Goal: Task Accomplishment & Management: Complete application form

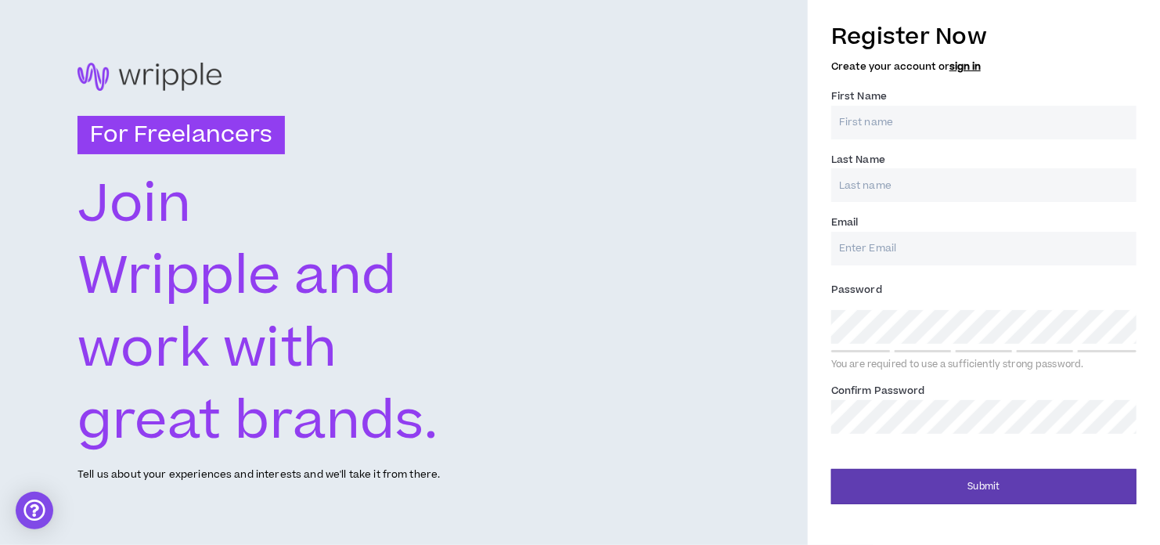
click at [867, 123] on input "First Name *" at bounding box center [984, 123] width 305 height 34
type input "Tareq"
type input "[PERSON_NAME]"
type input "[EMAIL_ADDRESS][DOMAIN_NAME]"
type input "[PERSON_NAME]"
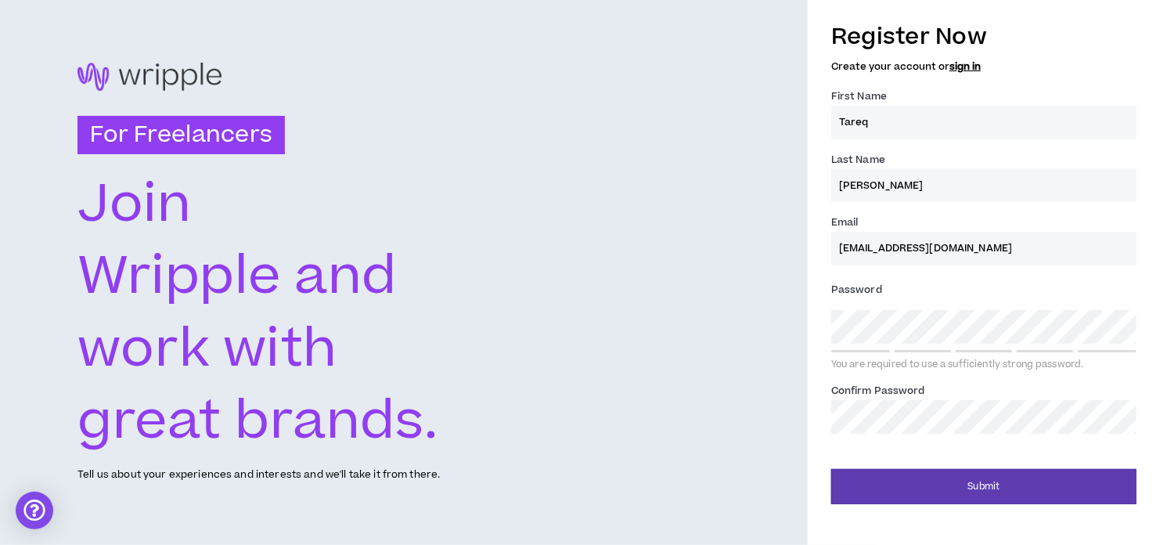
type input "[EMAIL_ADDRESS][DOMAIN_NAME]"
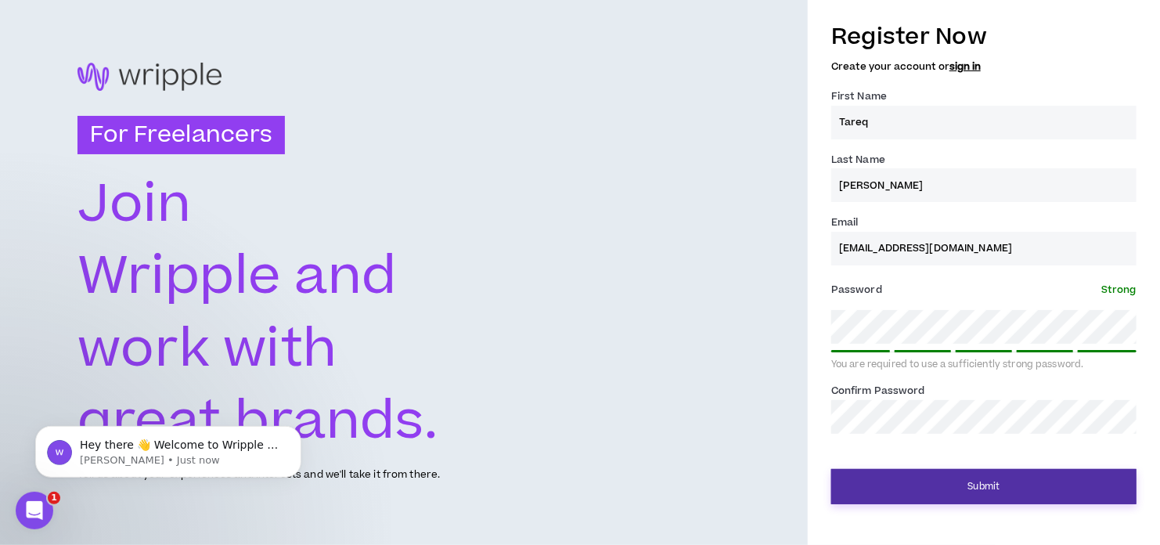
click at [921, 491] on button "Submit" at bounding box center [984, 486] width 305 height 35
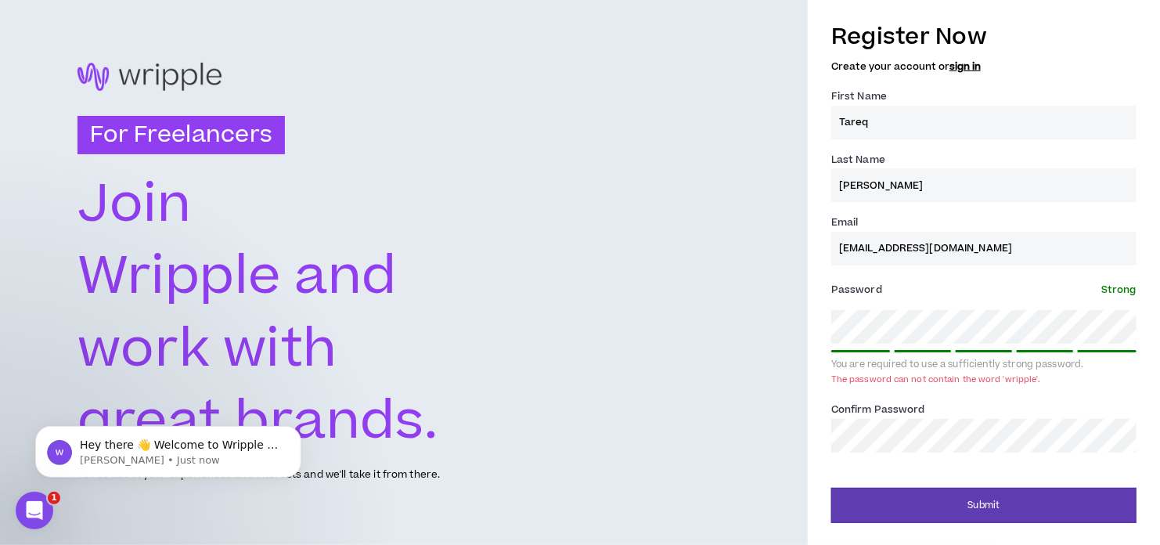
click at [783, 330] on div "For Freelancers [PERSON_NAME] and work with great brands. Tell us about your ex…" at bounding box center [580, 272] width 1160 height 545
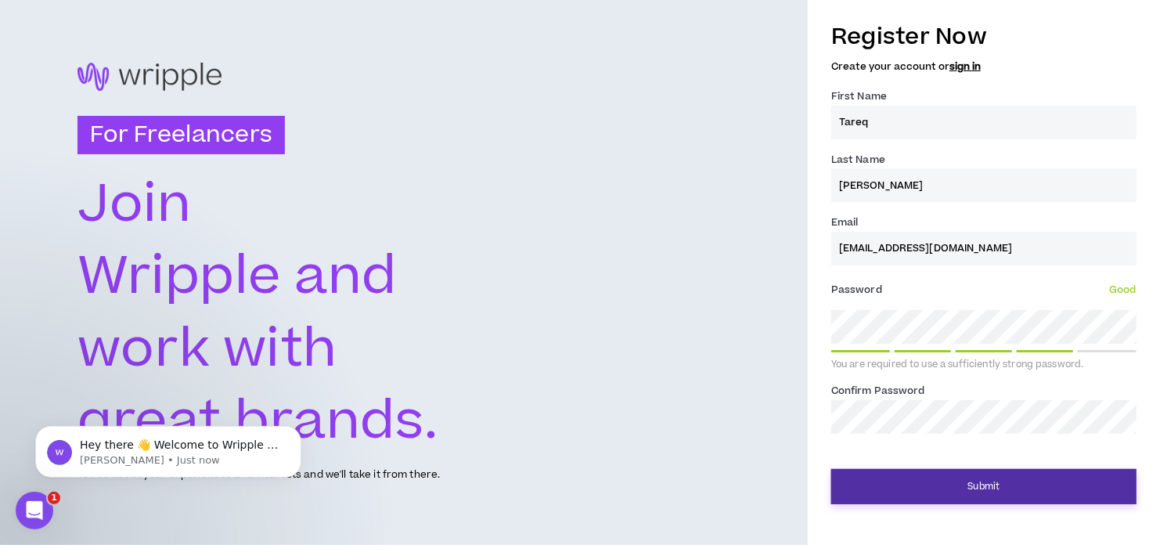
click at [984, 490] on button "Submit" at bounding box center [984, 486] width 305 height 35
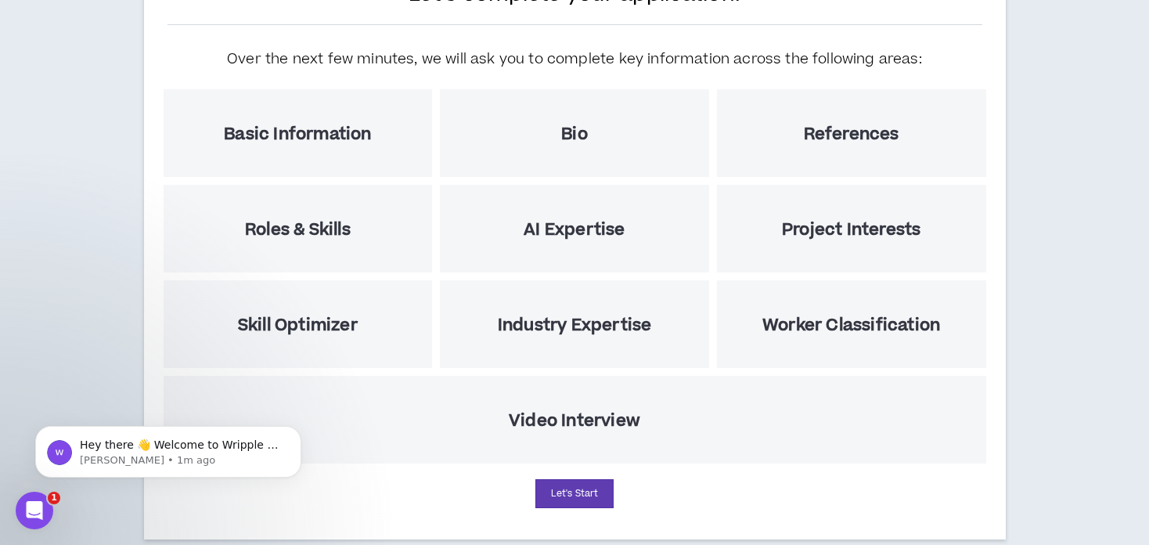
scroll to position [160, 0]
click at [577, 484] on button "Let's Start" at bounding box center [575, 493] width 78 height 29
select select "US"
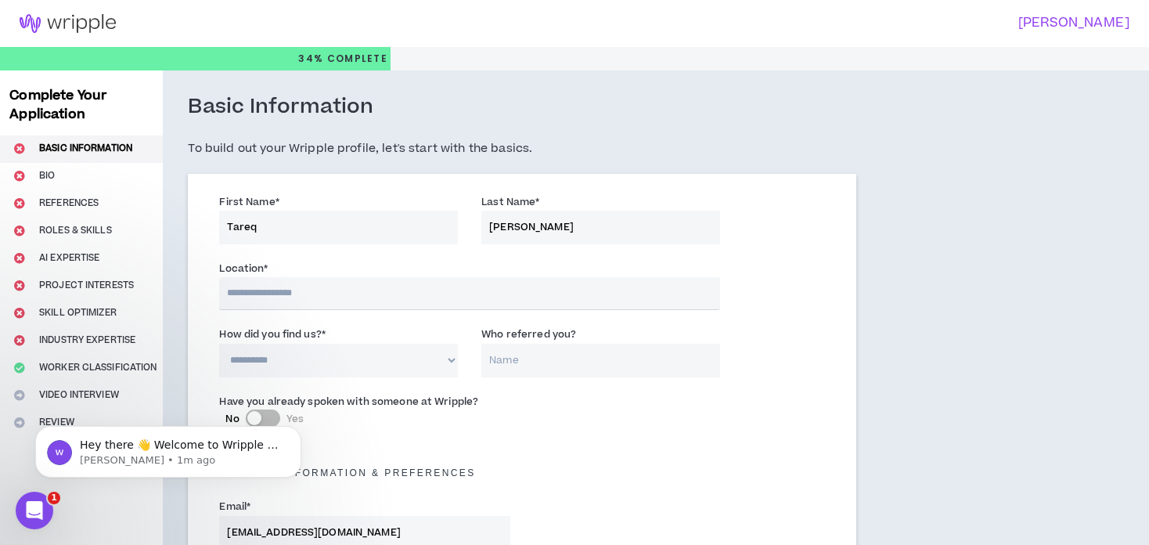
click at [286, 289] on input "text" at bounding box center [469, 293] width 501 height 33
type input "**********"
select select "BD"
type input "+880"
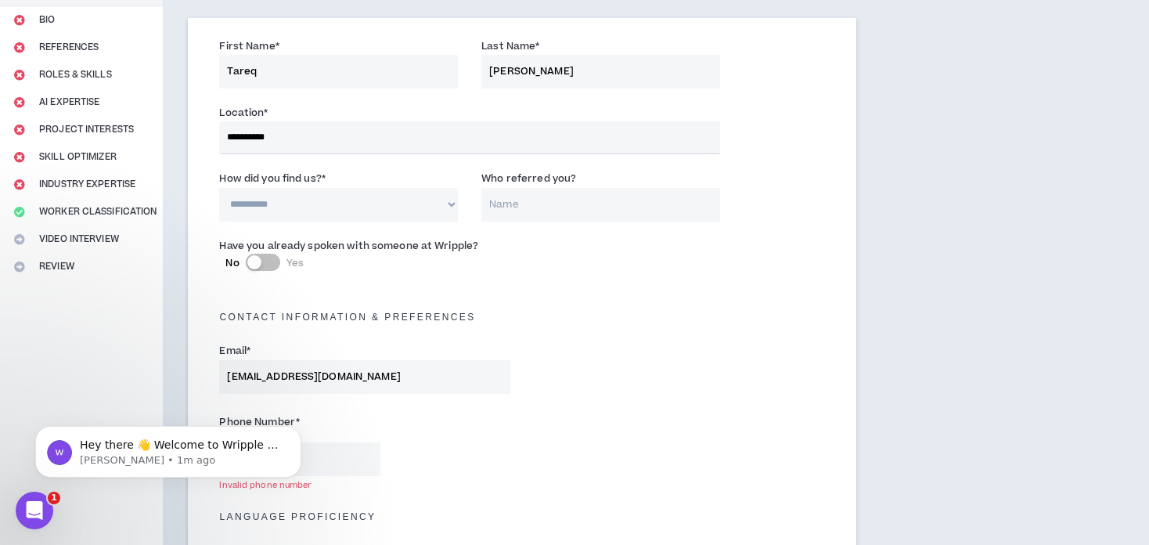
scroll to position [153, 0]
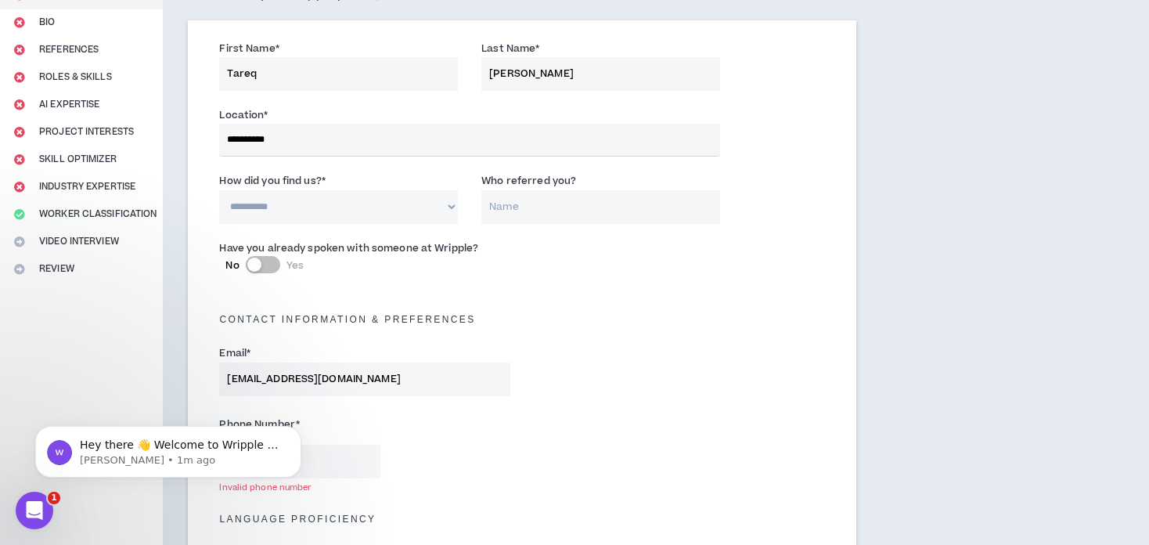
drag, startPoint x: 294, startPoint y: 143, endPoint x: 200, endPoint y: 141, distance: 94.8
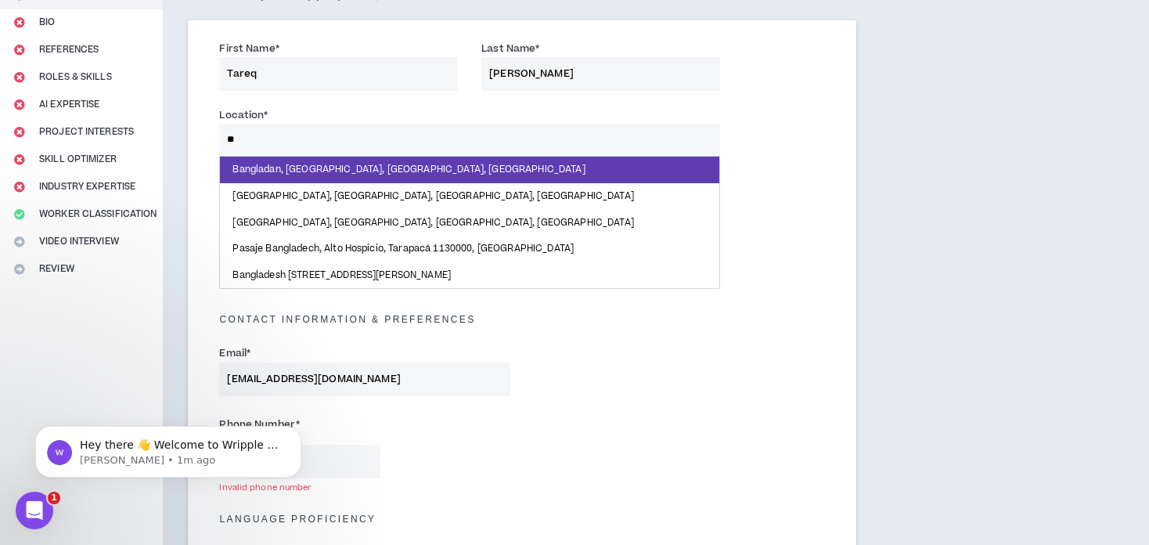
type input "*"
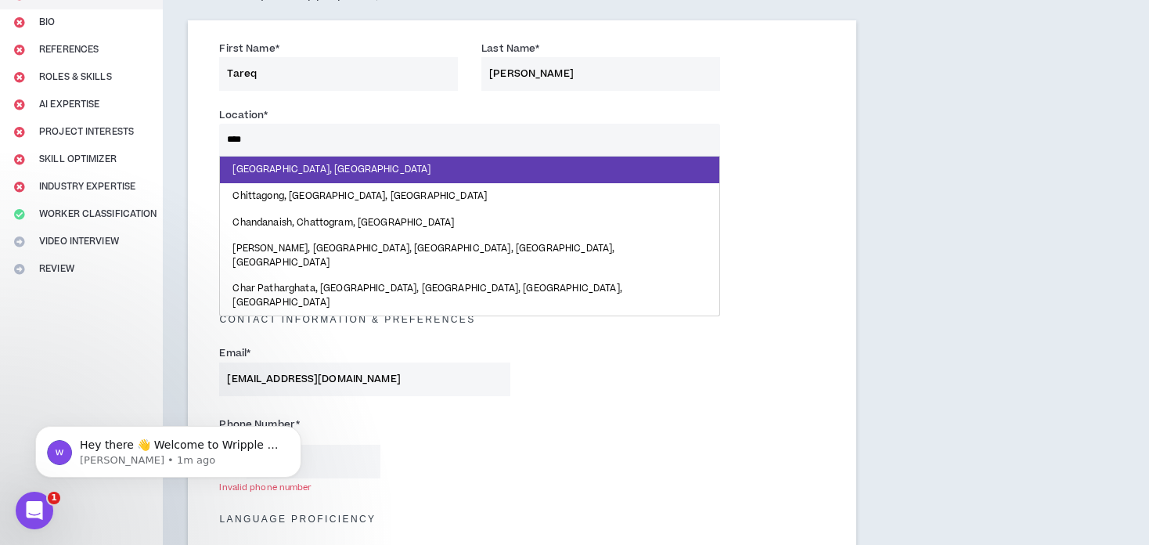
type input "*****"
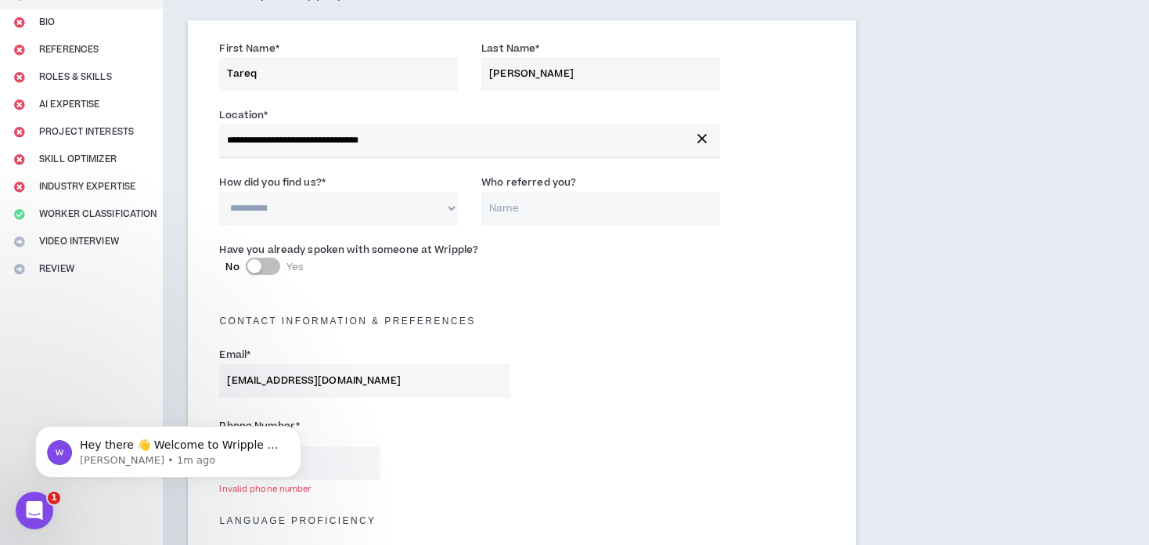
click at [286, 211] on select "**********" at bounding box center [338, 209] width 239 height 34
select select "*"
click at [219, 192] on select "**********" at bounding box center [338, 209] width 239 height 34
click at [538, 206] on input "Who referred you?" at bounding box center [601, 209] width 239 height 34
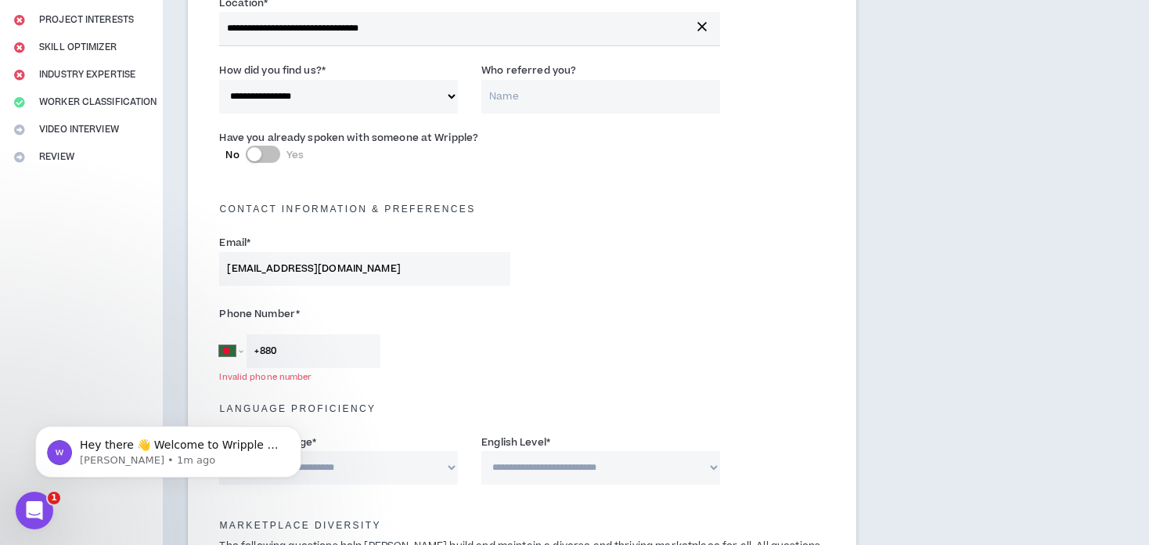
scroll to position [301, 0]
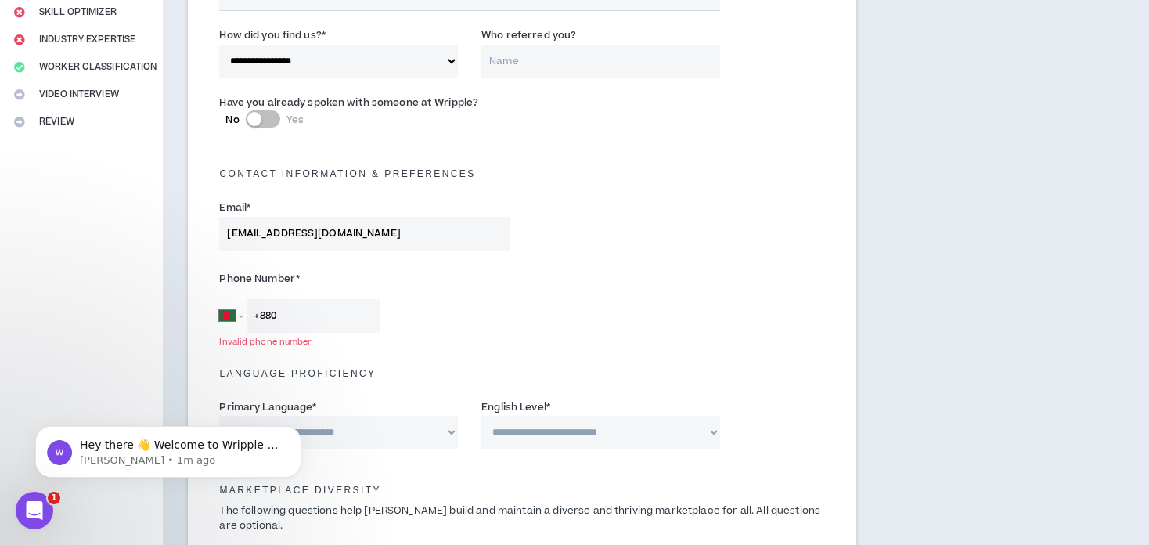
click at [297, 314] on input "+880" at bounding box center [314, 316] width 134 height 34
type input "[PHONE_NUMBER]"
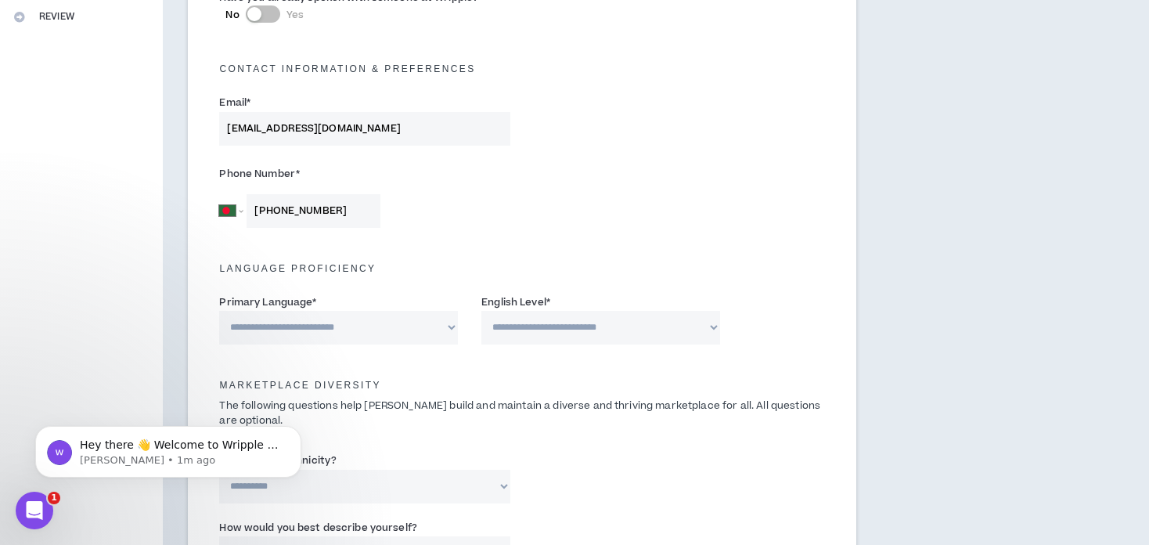
scroll to position [406, 0]
click at [449, 325] on select "**********" at bounding box center [338, 327] width 239 height 34
select select "*******"
click at [219, 310] on select "**********" at bounding box center [338, 327] width 239 height 34
click at [601, 327] on select "**********" at bounding box center [601, 327] width 239 height 34
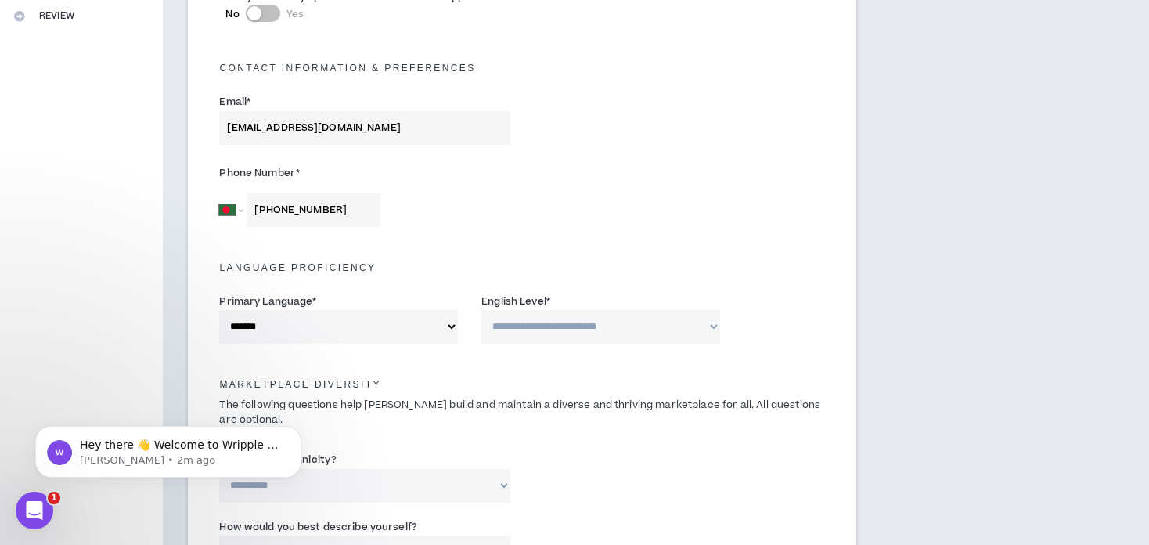
select select "*"
click at [482, 310] on select "**********" at bounding box center [601, 327] width 239 height 34
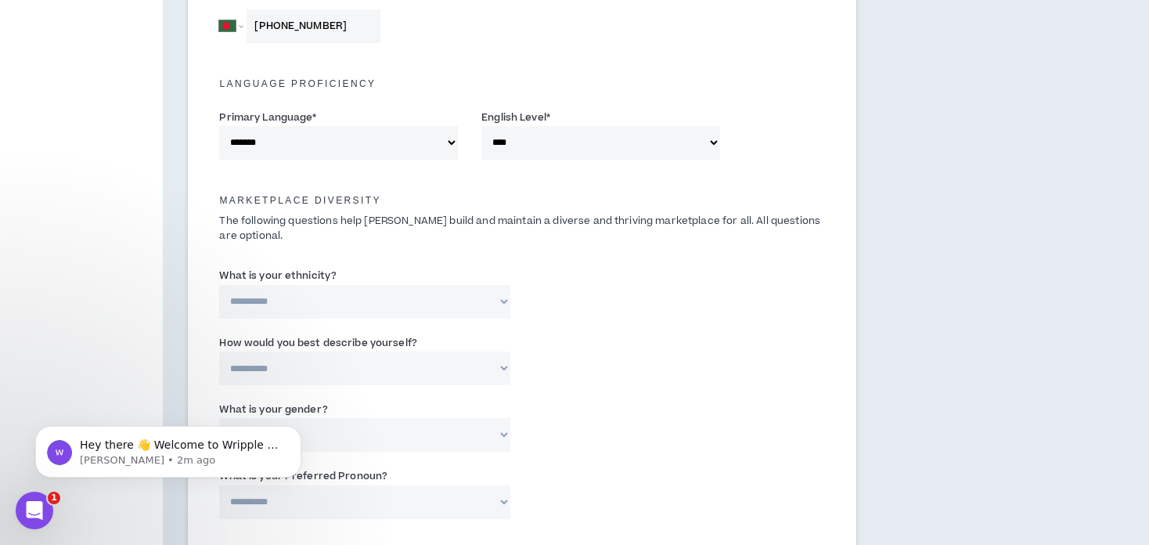
scroll to position [591, 0]
click at [358, 295] on select "**********" at bounding box center [364, 301] width 291 height 34
select select "**********"
click at [219, 284] on select "**********" at bounding box center [364, 301] width 291 height 34
click at [437, 371] on select "**********" at bounding box center [364, 368] width 291 height 34
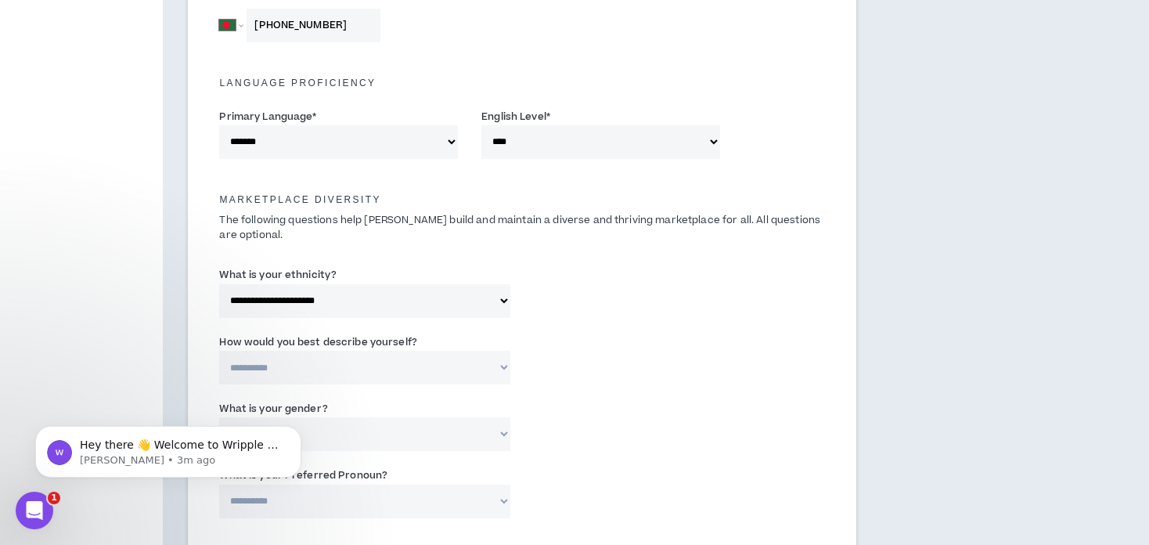
select select "*****"
click at [219, 351] on select "**********" at bounding box center [364, 368] width 291 height 34
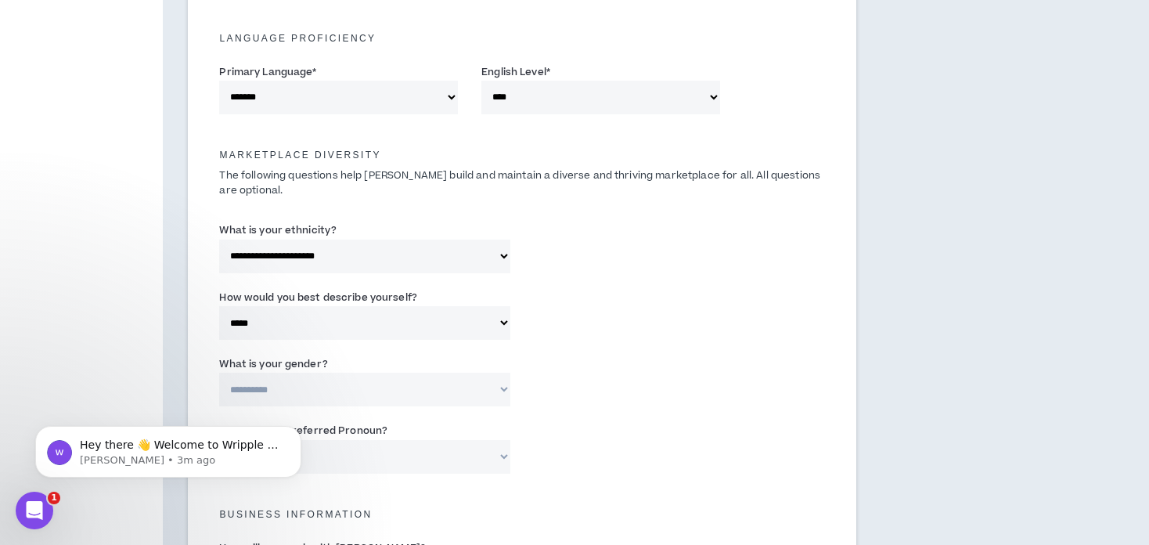
scroll to position [639, 0]
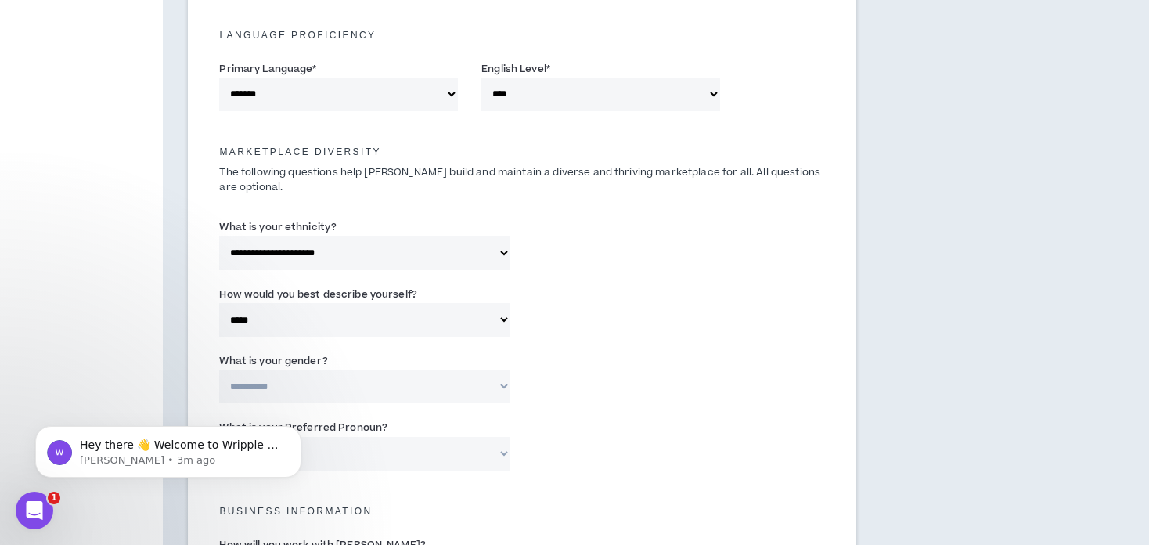
click at [360, 396] on select "**********" at bounding box center [364, 387] width 291 height 34
select select "***"
click at [219, 370] on select "**********" at bounding box center [364, 387] width 291 height 34
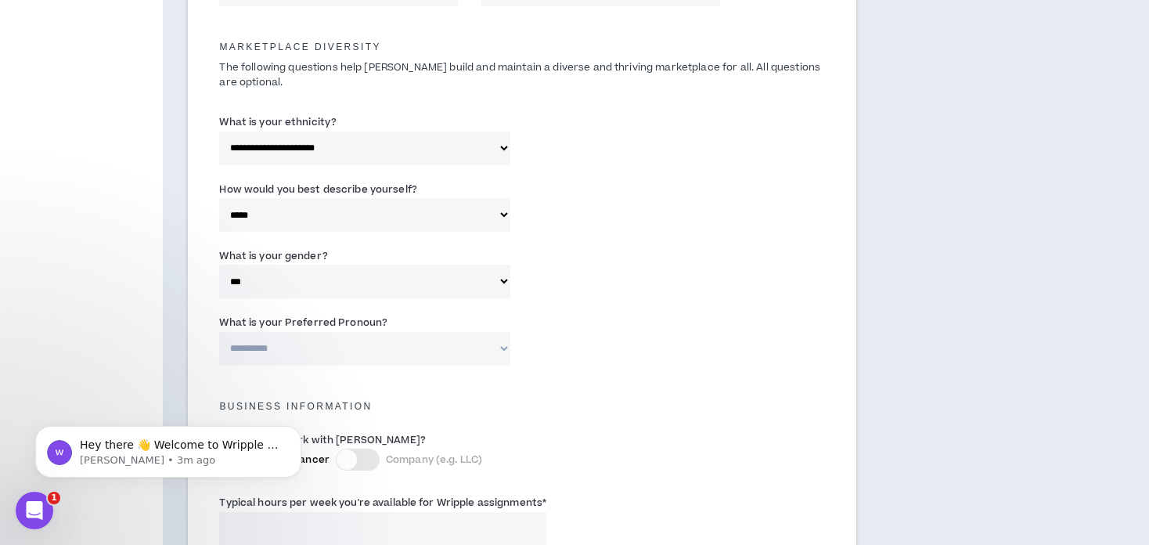
scroll to position [745, 0]
click at [275, 347] on select "**********" at bounding box center [364, 347] width 291 height 34
select select "**********"
click at [219, 330] on select "**********" at bounding box center [364, 347] width 291 height 34
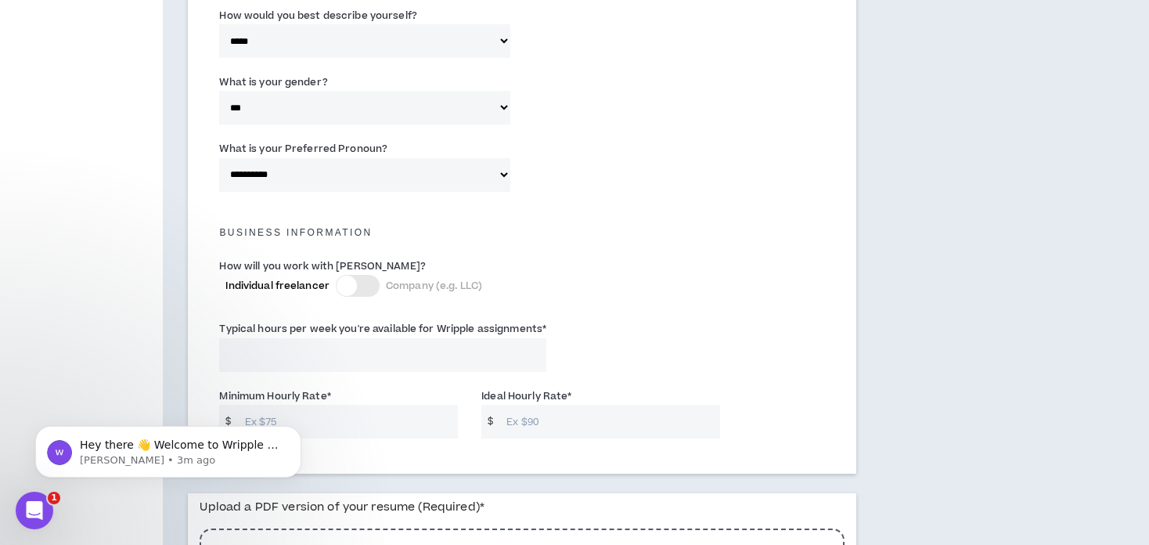
scroll to position [918, 0]
click at [273, 352] on input "Typical hours per week you're available for Wripple assignments *" at bounding box center [382, 355] width 327 height 34
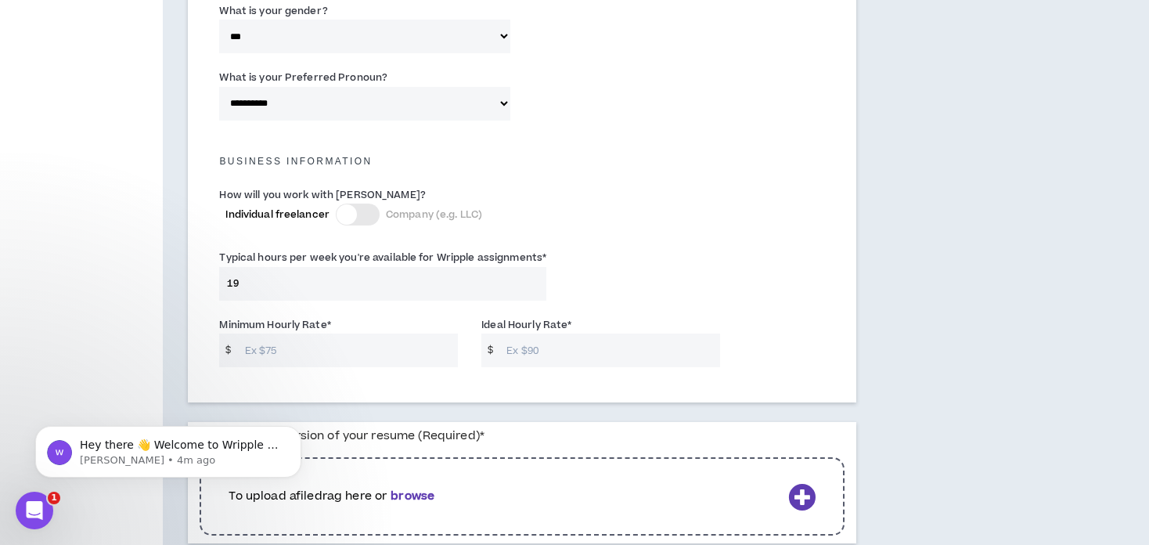
scroll to position [992, 0]
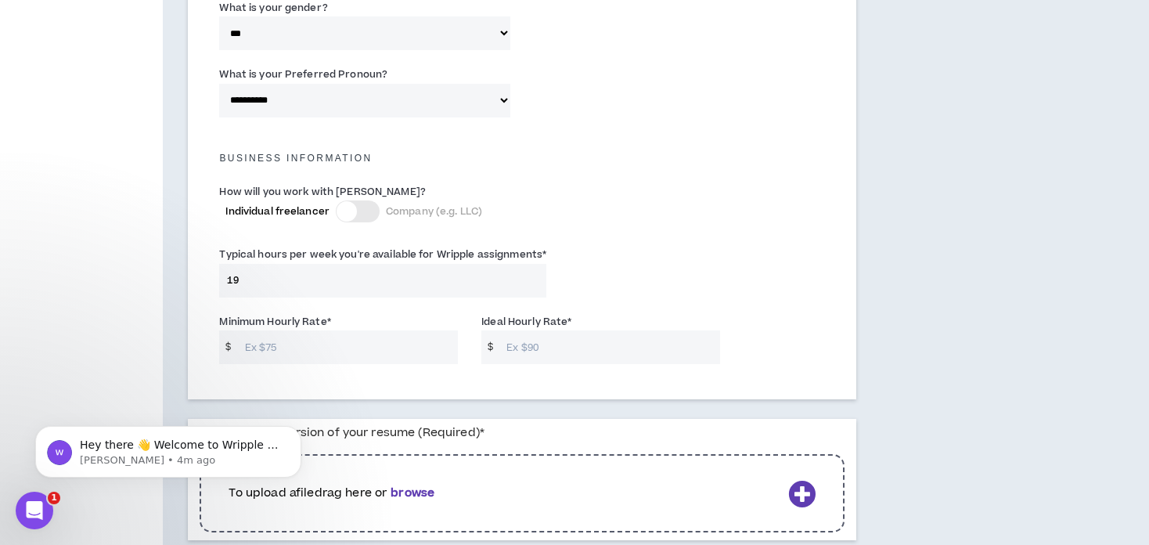
type input "19"
click at [273, 352] on input "Minimum Hourly Rate *" at bounding box center [348, 347] width 222 height 34
type input "15"
click at [532, 355] on input "Ideal Hourly Rate *" at bounding box center [610, 347] width 222 height 34
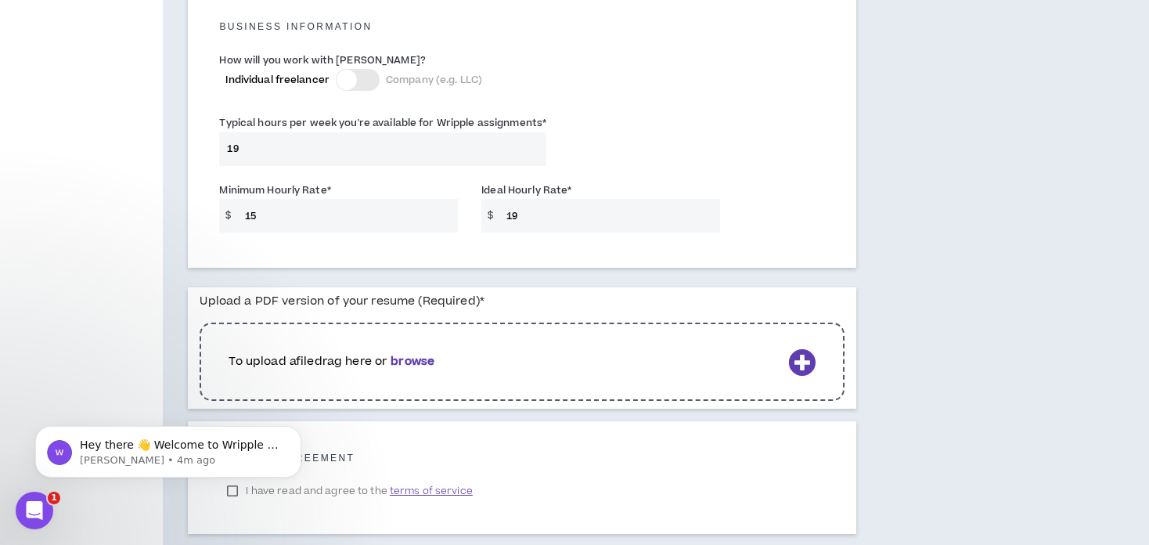
scroll to position [1146, 0]
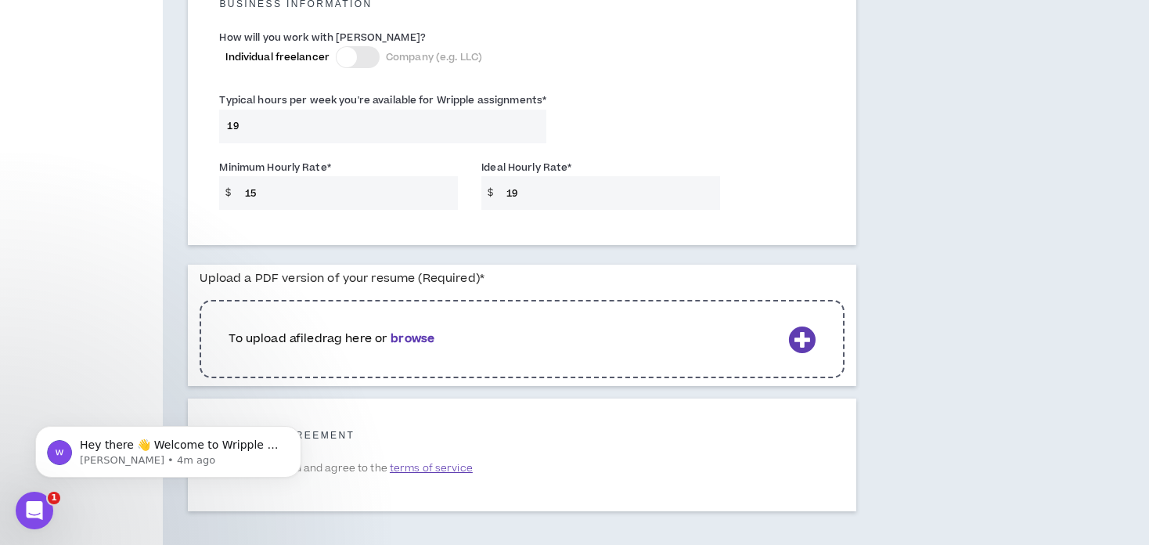
click at [402, 339] on b "browse" at bounding box center [413, 338] width 44 height 16
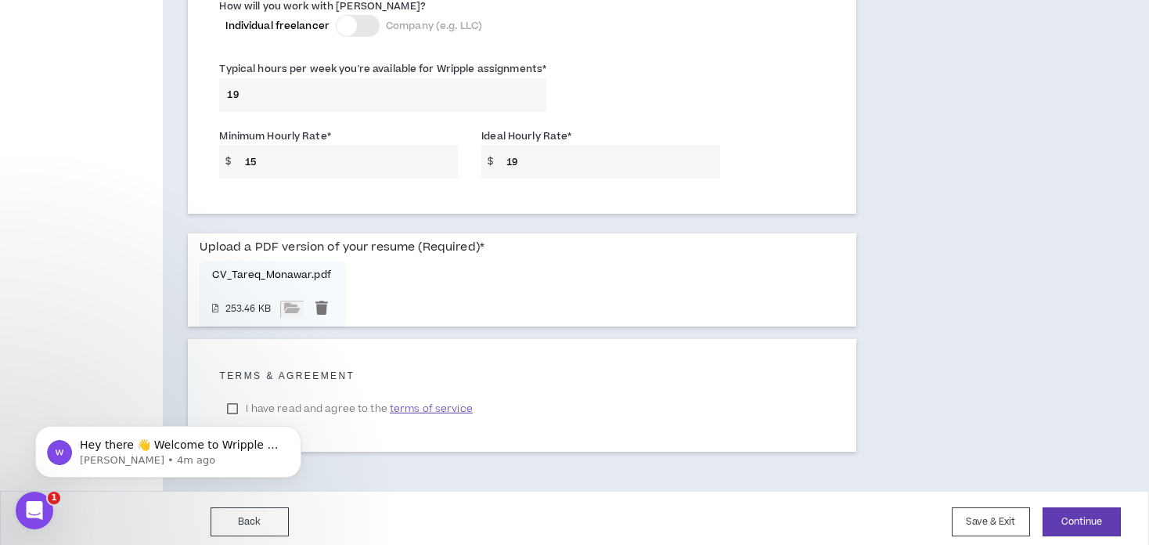
scroll to position [1184, 0]
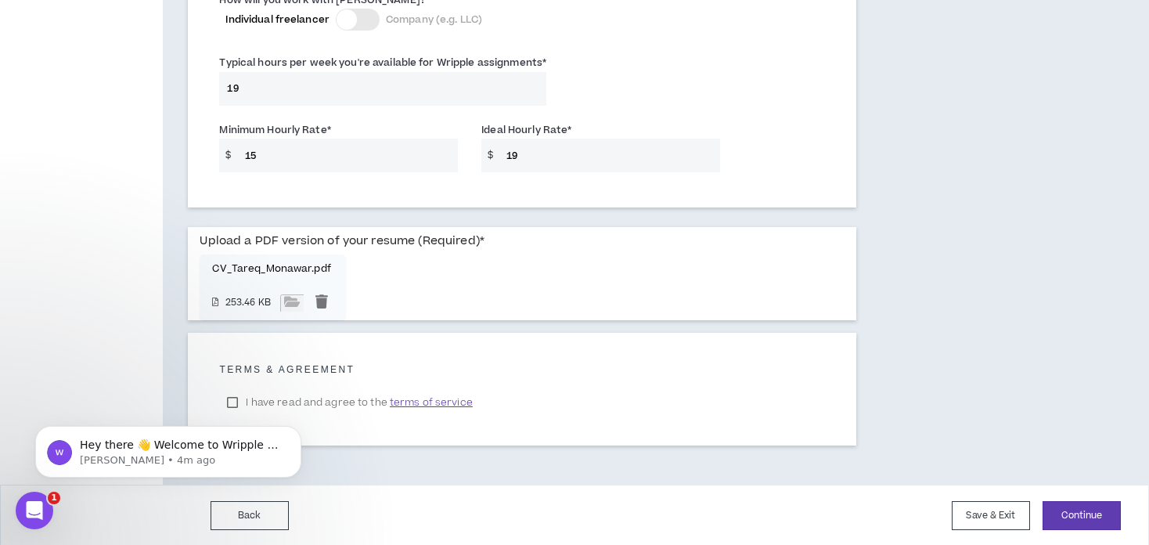
click at [229, 399] on body "Hey there 👋 Welcome to Wripple 🙌 Take a look around! If you have any questions,…" at bounding box center [168, 447] width 301 height 97
click at [232, 402] on body "Hey there 👋 Welcome to Wripple 🙌 Take a look around! If you have any questions,…" at bounding box center [168, 447] width 301 height 97
click at [27, 495] on div "Open Intercom Messenger" at bounding box center [32, 508] width 52 height 52
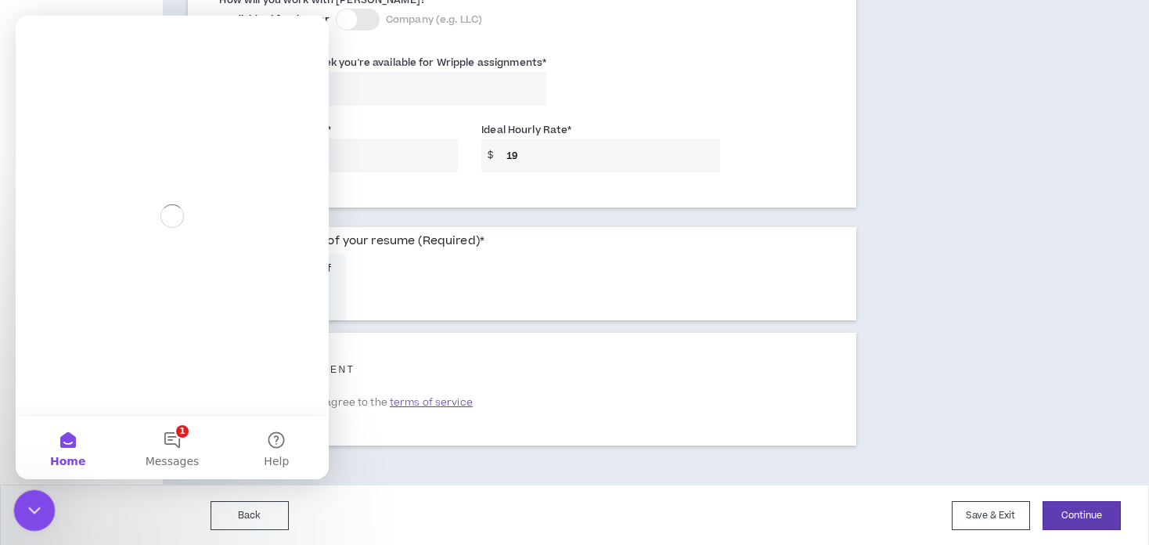
scroll to position [0, 0]
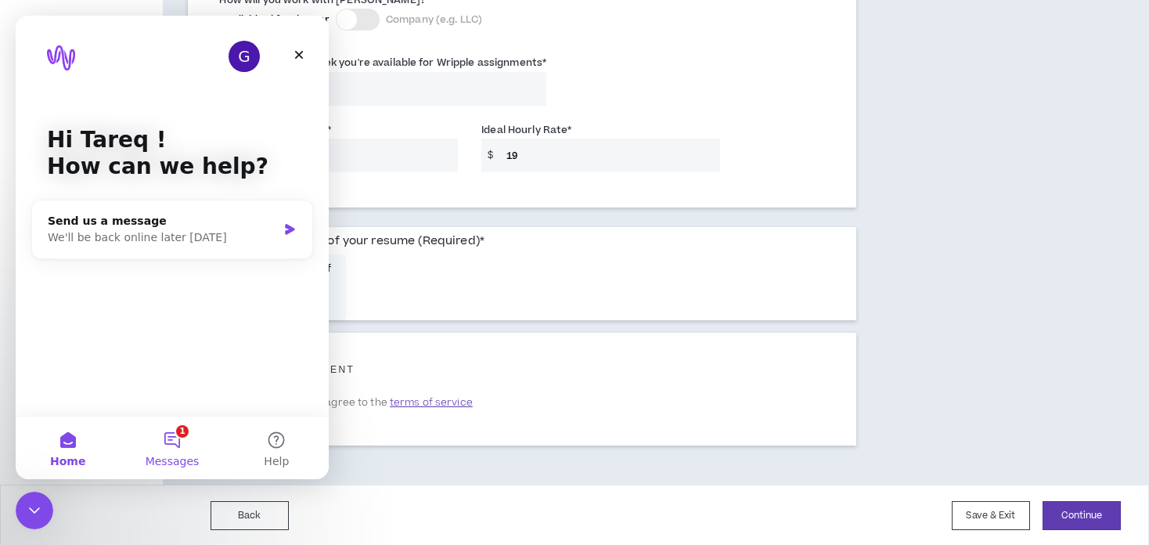
click at [178, 448] on button "1 Messages" at bounding box center [172, 448] width 104 height 63
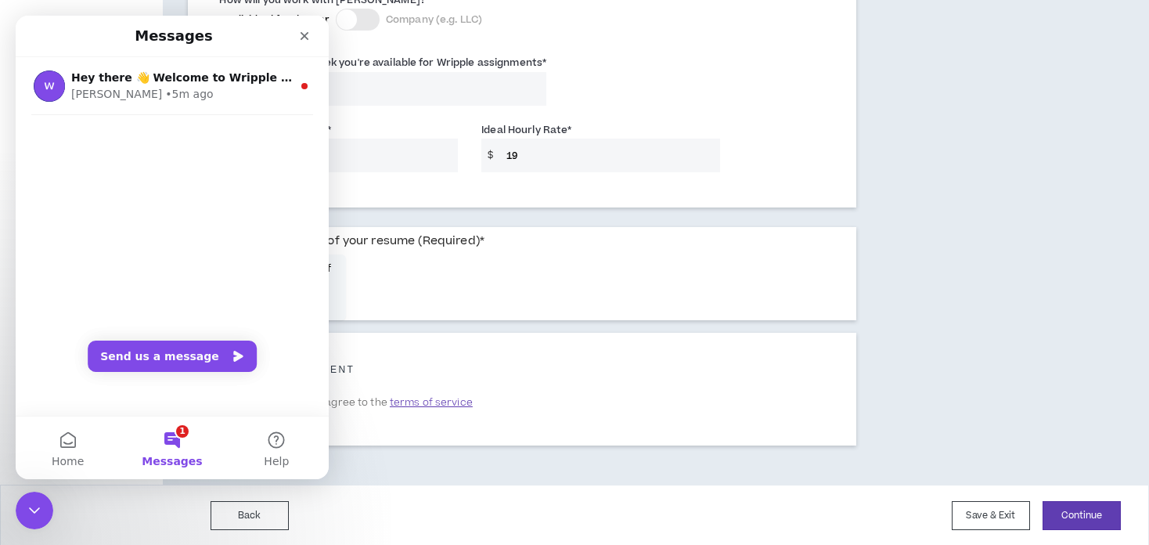
click at [306, 33] on icon "Close" at bounding box center [304, 36] width 13 height 13
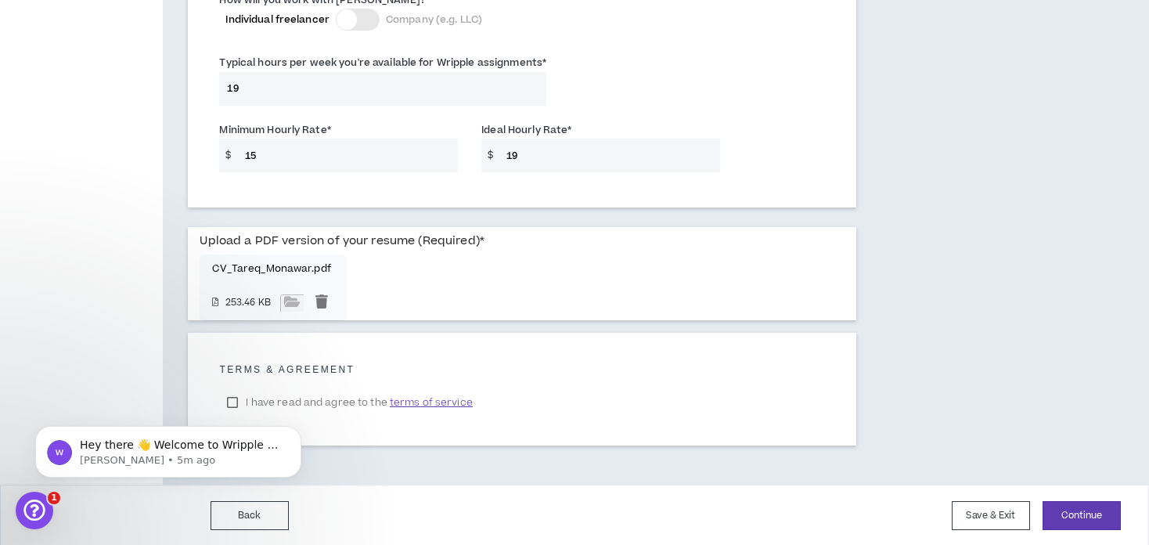
click at [235, 405] on body "Hey there 👋 Welcome to Wripple 🙌 Take a look around! If you have any questions,…" at bounding box center [168, 447] width 301 height 97
click at [234, 403] on body "Hey there 👋 Welcome to Wripple 🙌 Take a look around! If you have any questions,…" at bounding box center [168, 447] width 301 height 97
click at [438, 399] on span "terms of service" at bounding box center [431, 403] width 83 height 16
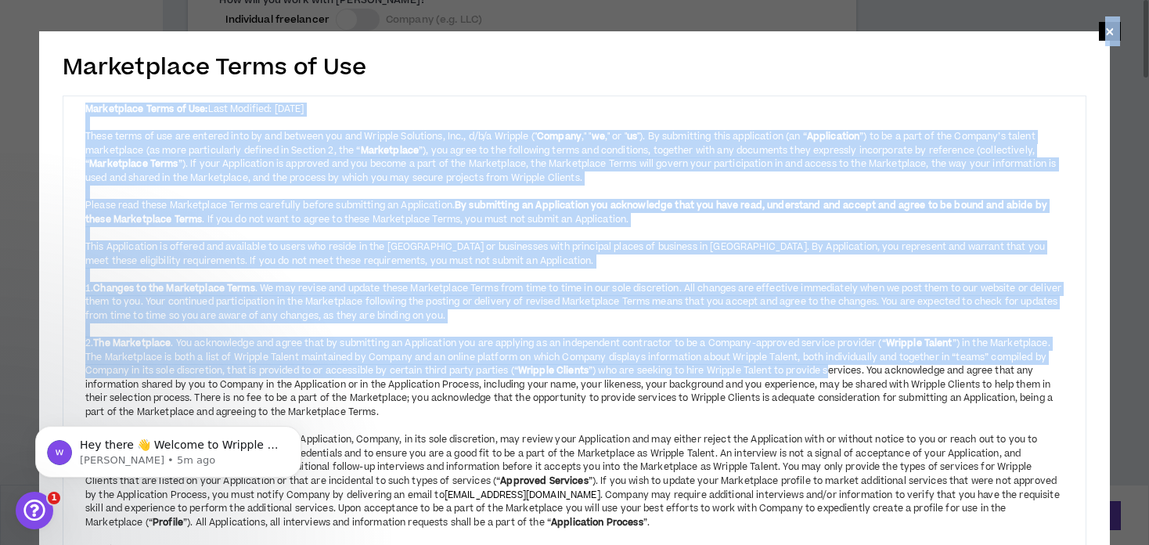
drag, startPoint x: 834, startPoint y: 364, endPoint x: 936, endPoint y: 23, distance: 356.2
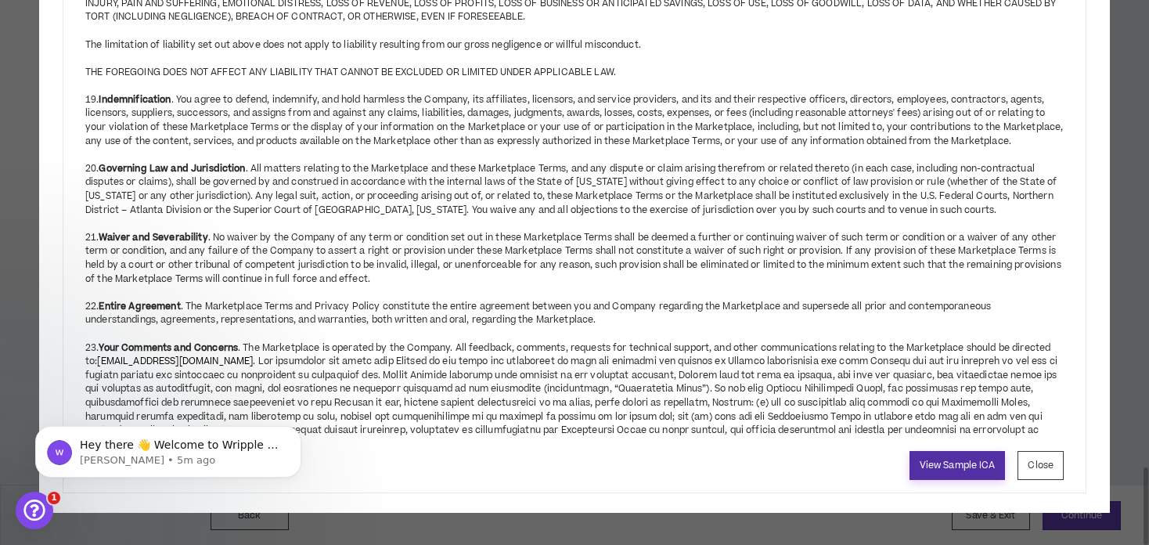
click at [954, 467] on link "View Sample ICA" at bounding box center [958, 465] width 96 height 29
click at [1030, 465] on button "Close" at bounding box center [1041, 465] width 46 height 29
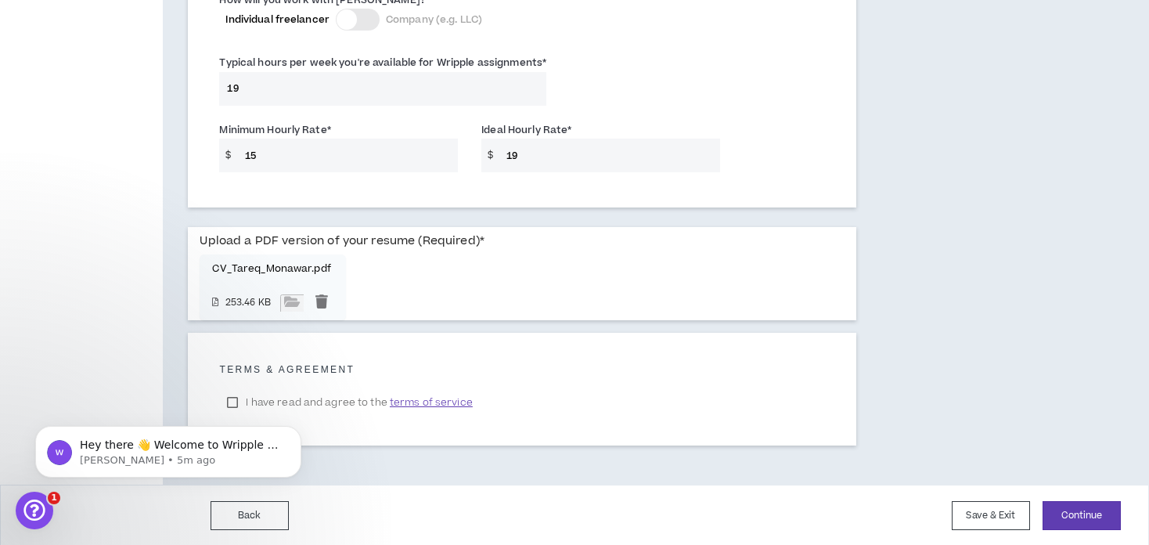
click at [234, 403] on body "Hey there 👋 Welcome to Wripple 🙌 Take a look around! If you have any questions,…" at bounding box center [168, 447] width 301 height 97
click at [275, 399] on body "Hey there 👋 Welcome to Wripple 🙌 Take a look around! If you have any questions,…" at bounding box center [168, 447] width 301 height 97
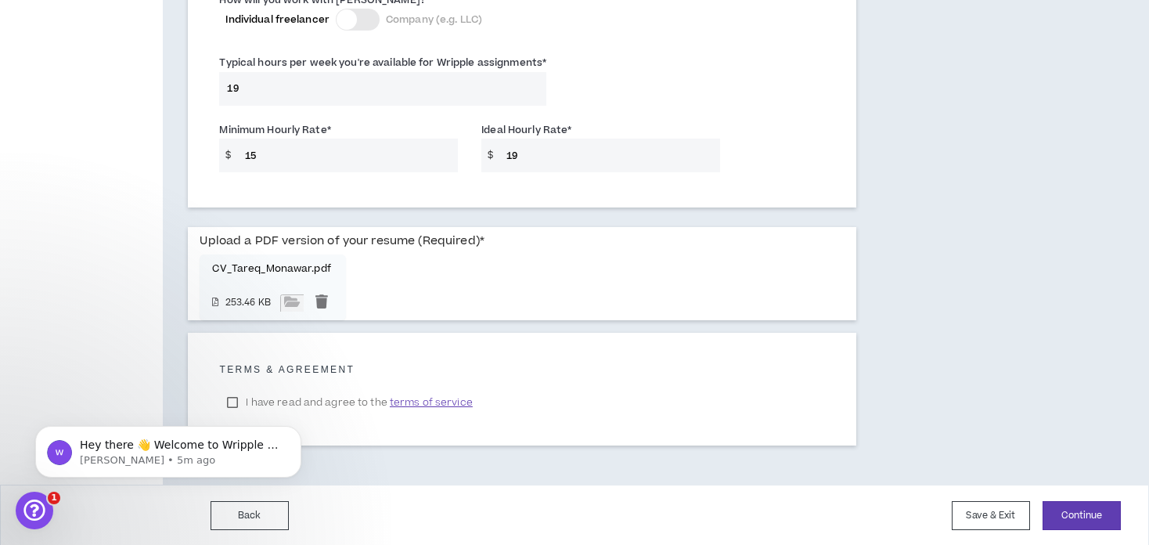
click at [228, 403] on body "Hey there 👋 Welcome to Wripple 🙌 Take a look around! If you have any questions,…" at bounding box center [168, 447] width 301 height 97
click at [39, 503] on icon "Open Intercom Messenger" at bounding box center [33, 509] width 26 height 26
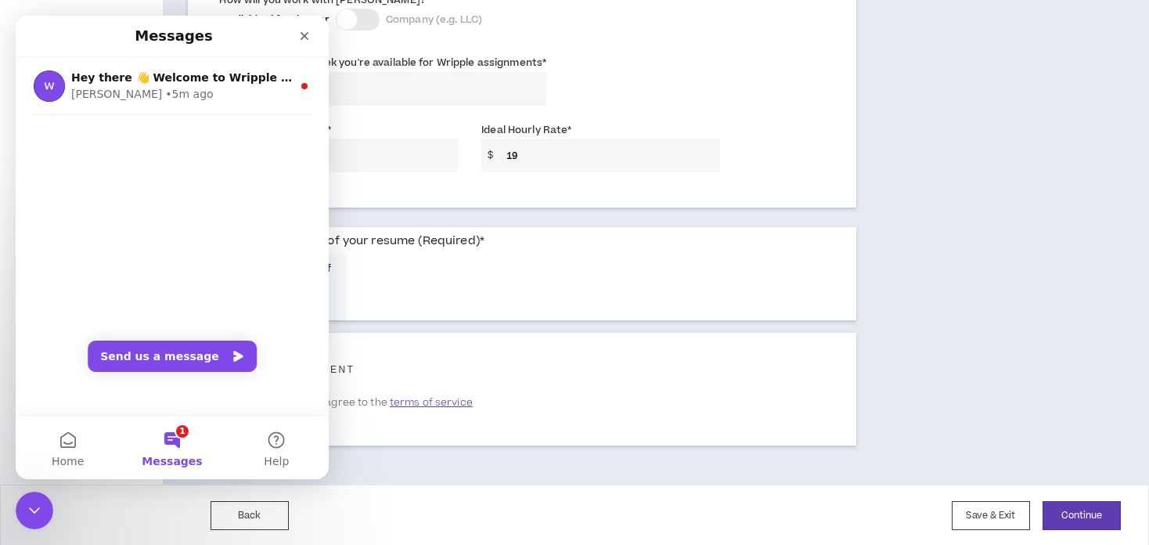
click at [191, 452] on button "1 Messages" at bounding box center [172, 448] width 104 height 63
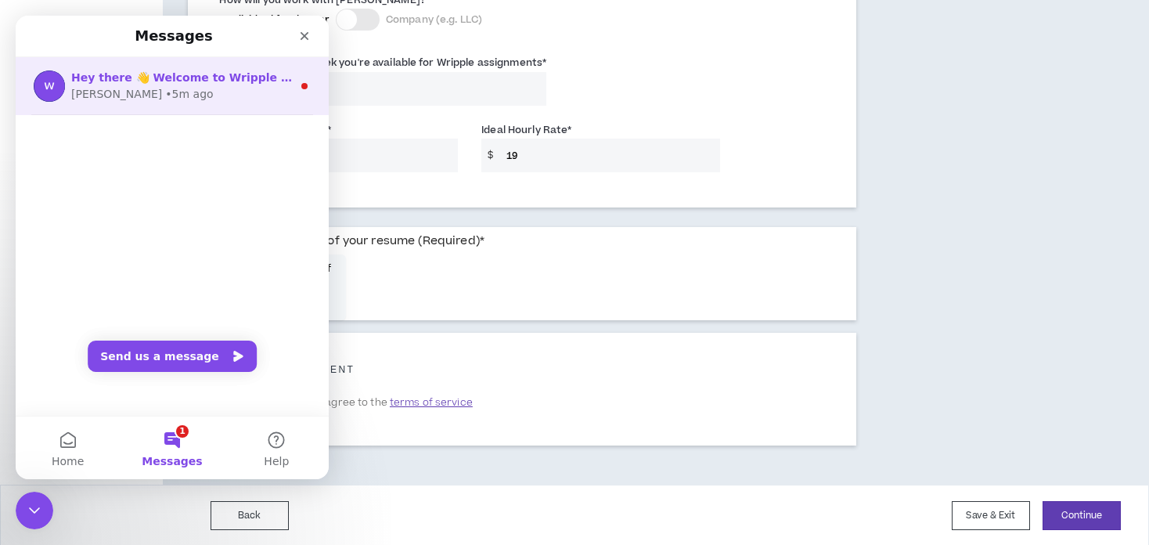
click at [174, 85] on div "Hey there 👋 Welcome to Wripple 🙌 Take a look around! If you have any questions,…" at bounding box center [181, 78] width 221 height 16
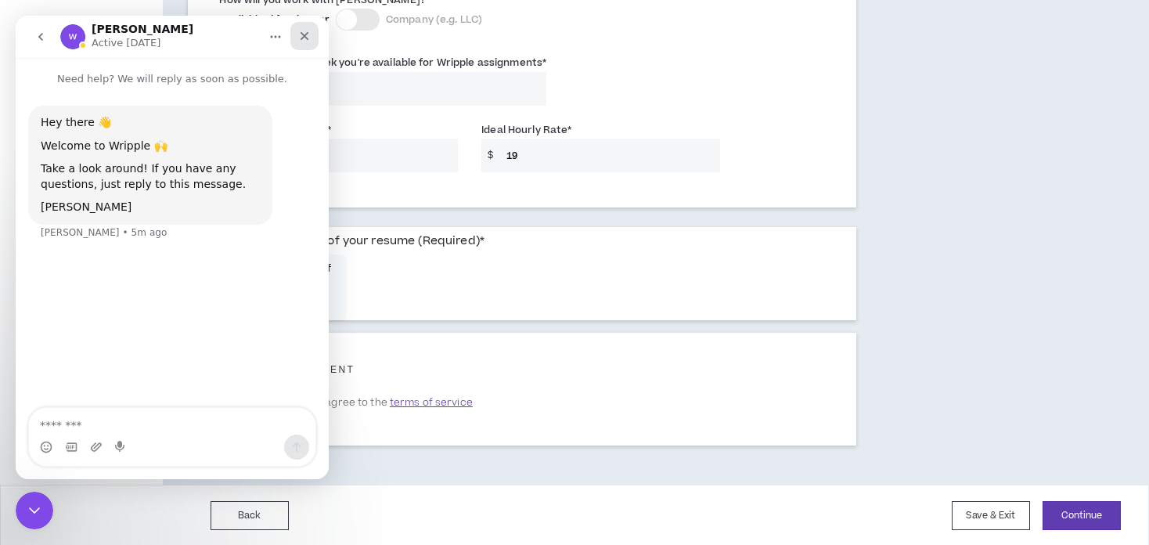
click at [303, 33] on icon "Close" at bounding box center [304, 36] width 13 height 13
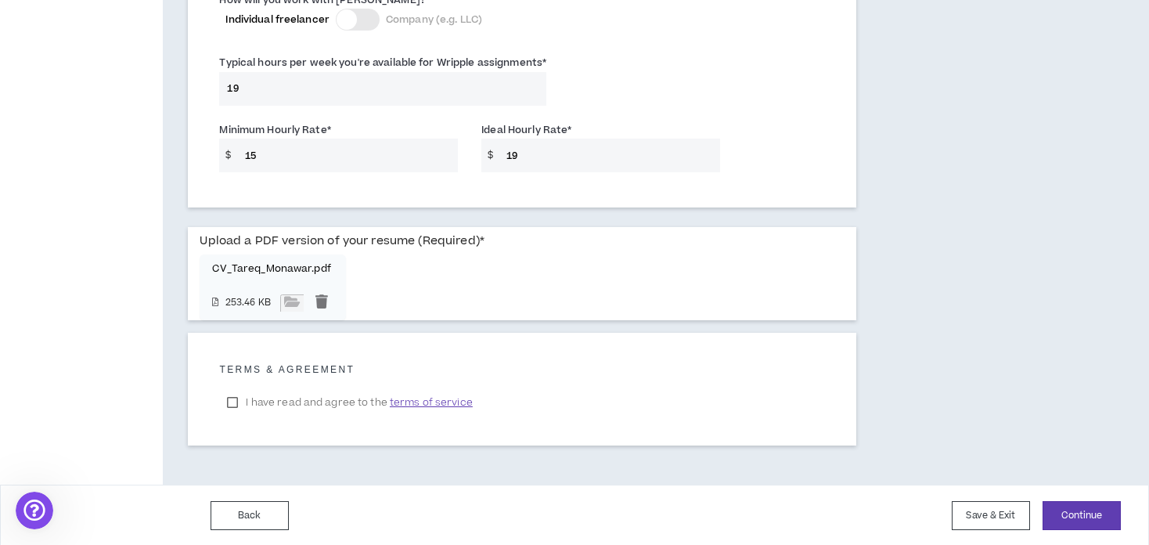
click at [233, 401] on label "I have read and agree to the terms of service" at bounding box center [349, 402] width 261 height 23
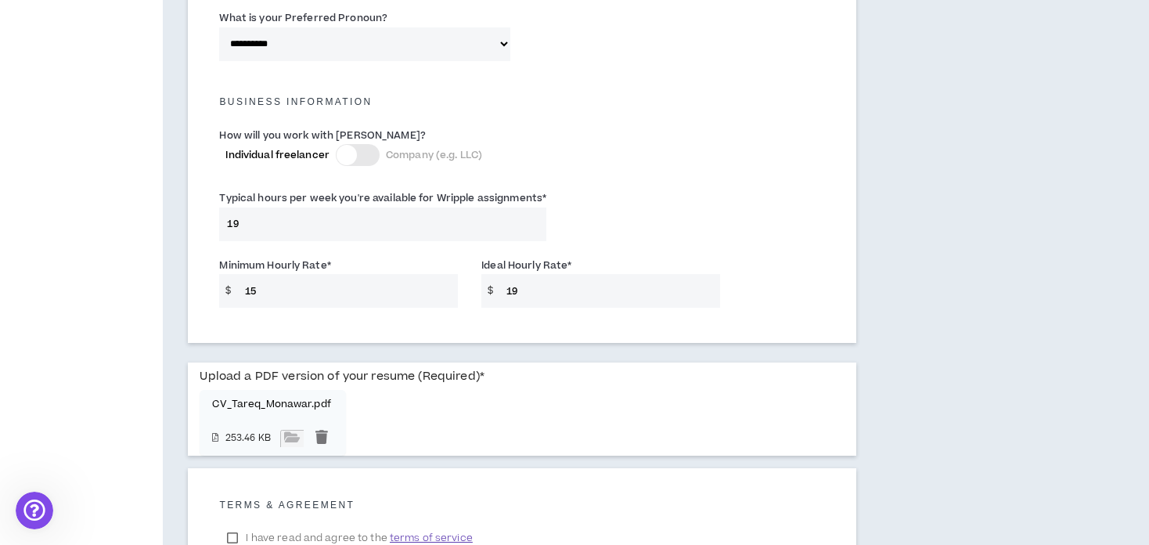
scroll to position [1047, 0]
click at [567, 295] on input "19" at bounding box center [610, 293] width 222 height 34
type input "1"
type input "20"
click at [590, 368] on div "Upload a PDF version of your resume (Required) * CV_Tareq_Monawar.pdf 253.46 KB" at bounding box center [522, 410] width 645 height 93
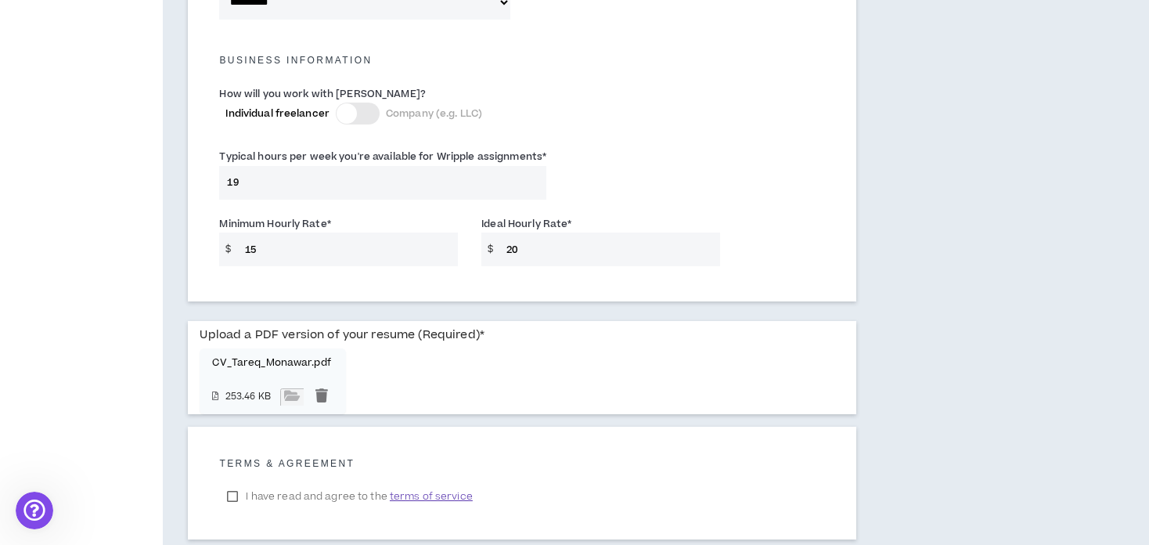
scroll to position [1091, 0]
drag, startPoint x: 256, startPoint y: 180, endPoint x: 227, endPoint y: 180, distance: 29.0
click at [227, 180] on input "19" at bounding box center [382, 182] width 327 height 34
type input "21"
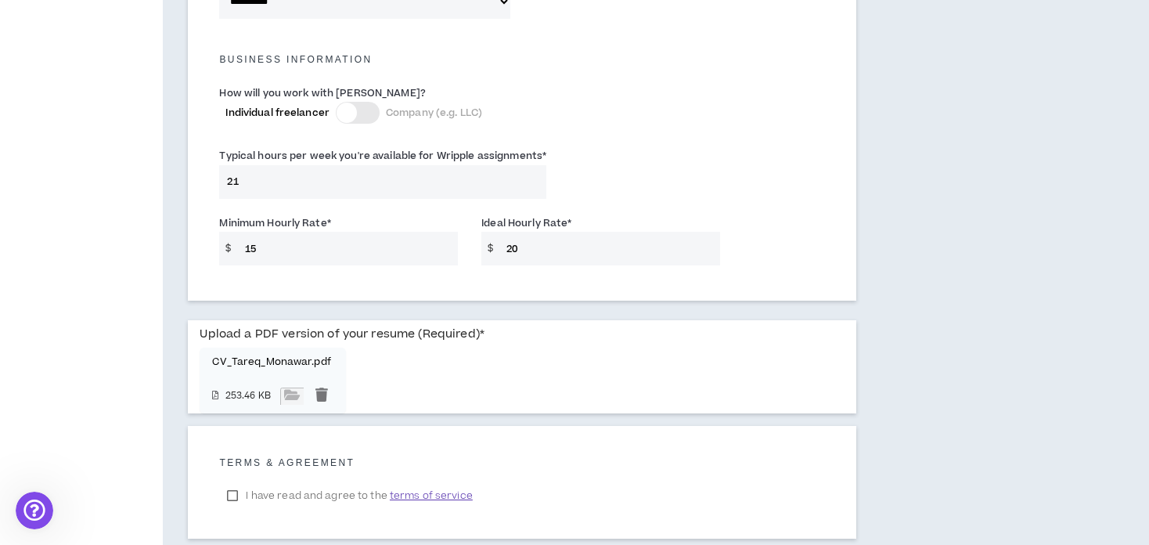
scroll to position [1184, 0]
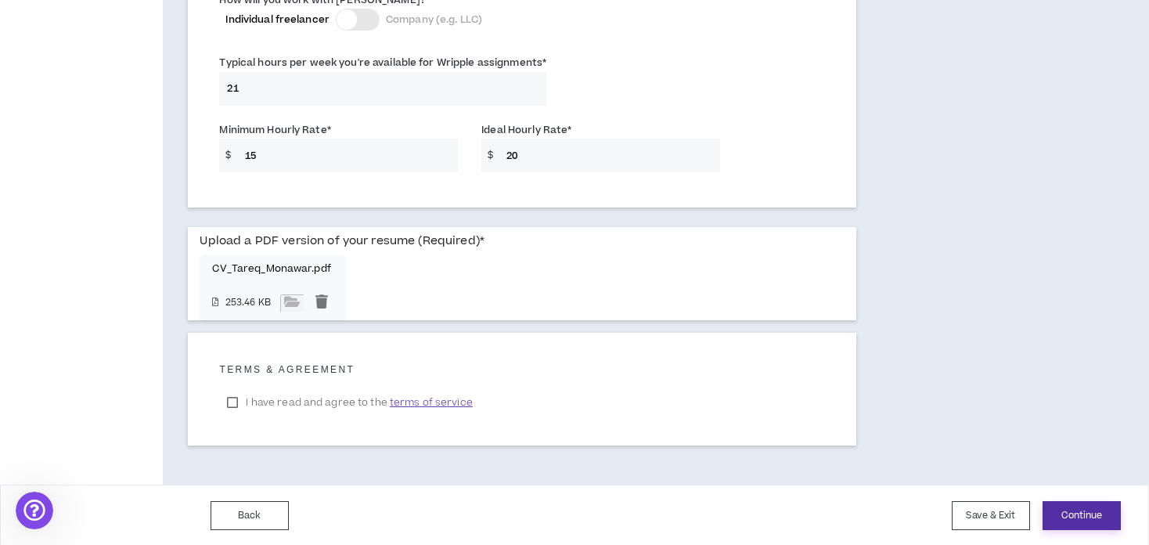
click at [1081, 511] on button "Continue" at bounding box center [1082, 515] width 78 height 29
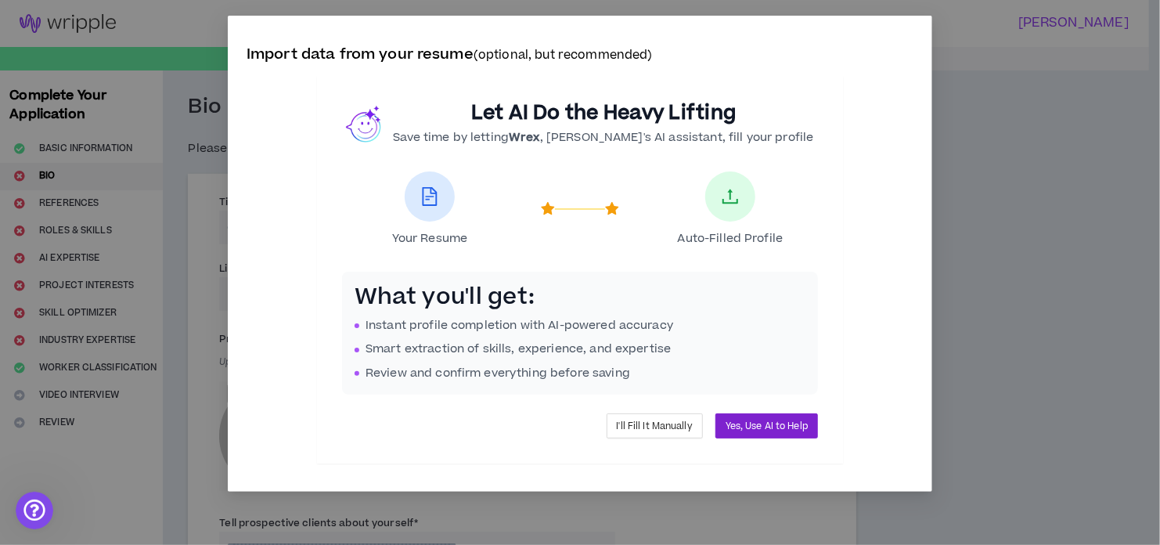
click at [770, 420] on span "Yes, Use AI to Help" at bounding box center [767, 426] width 82 height 15
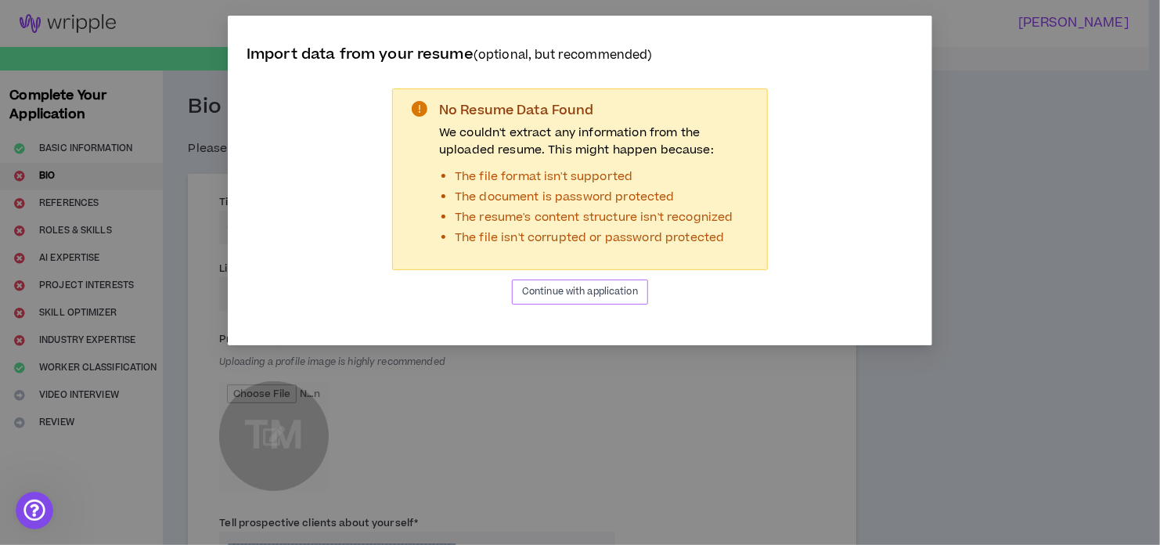
click at [580, 290] on span "Continue with application" at bounding box center [580, 291] width 116 height 15
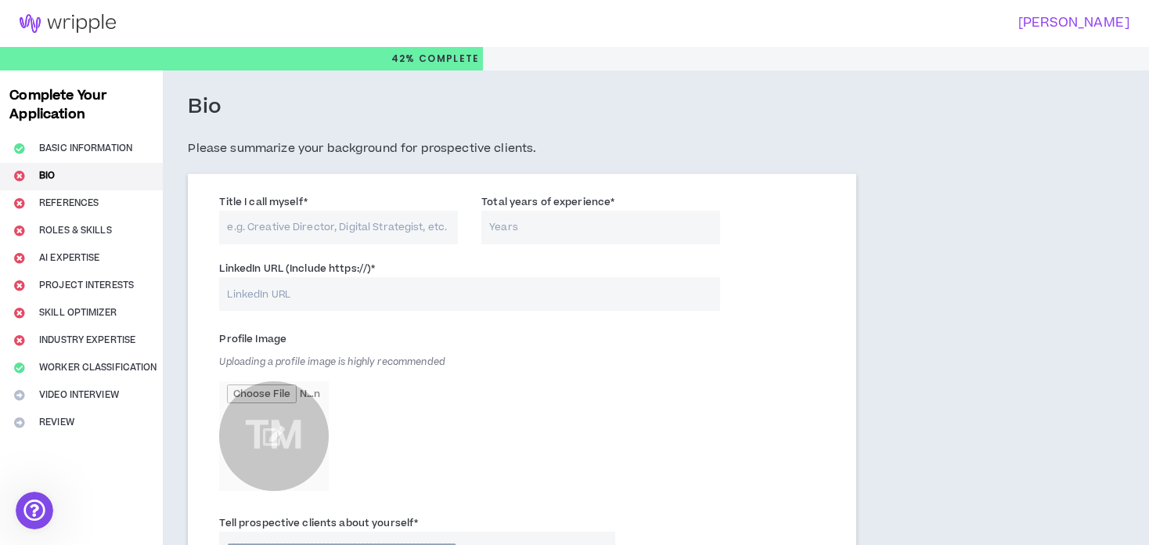
click at [307, 223] on input "Title I call myself *" at bounding box center [338, 228] width 239 height 34
type input "Aviation Maintenance & Flight Safety Expert"
click at [504, 231] on input "Total years of experience *" at bounding box center [601, 228] width 239 height 34
type input "6"
click at [387, 305] on input "LinkedIn URL (Include https://) *" at bounding box center [469, 294] width 501 height 34
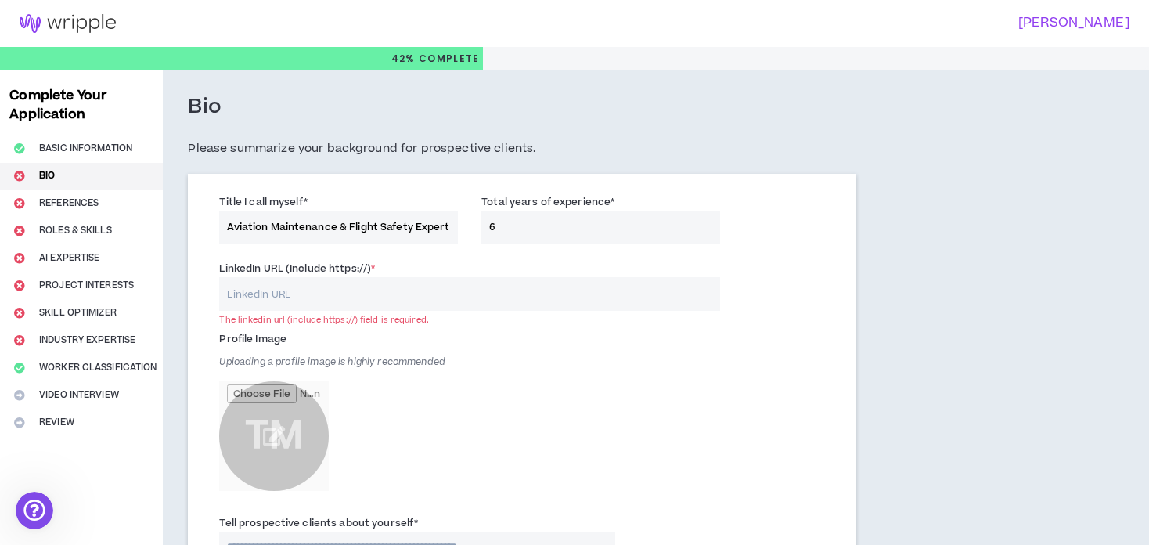
paste input "[URL][DOMAIN_NAME][PERSON_NAME]"
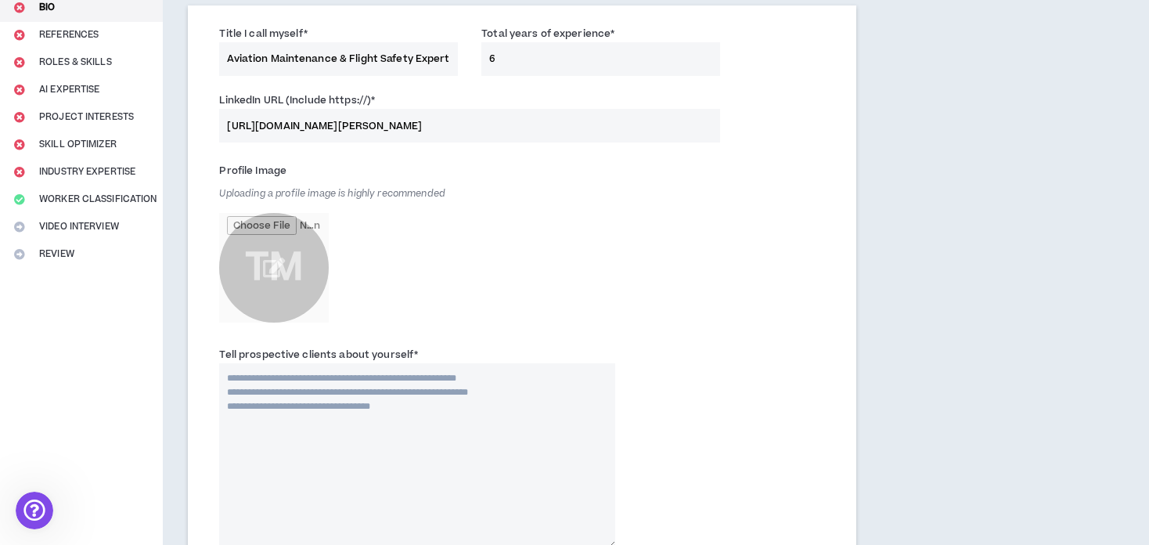
scroll to position [169, 0]
type input "[URL][DOMAIN_NAME][PERSON_NAME]"
click at [280, 265] on input "file" at bounding box center [274, 267] width 110 height 110
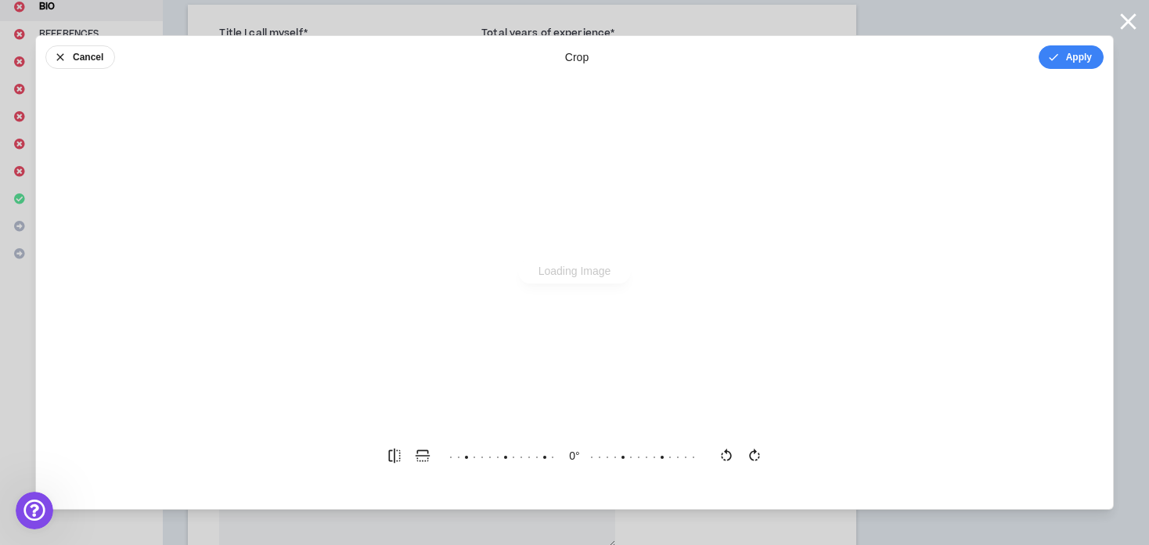
scroll to position [0, 0]
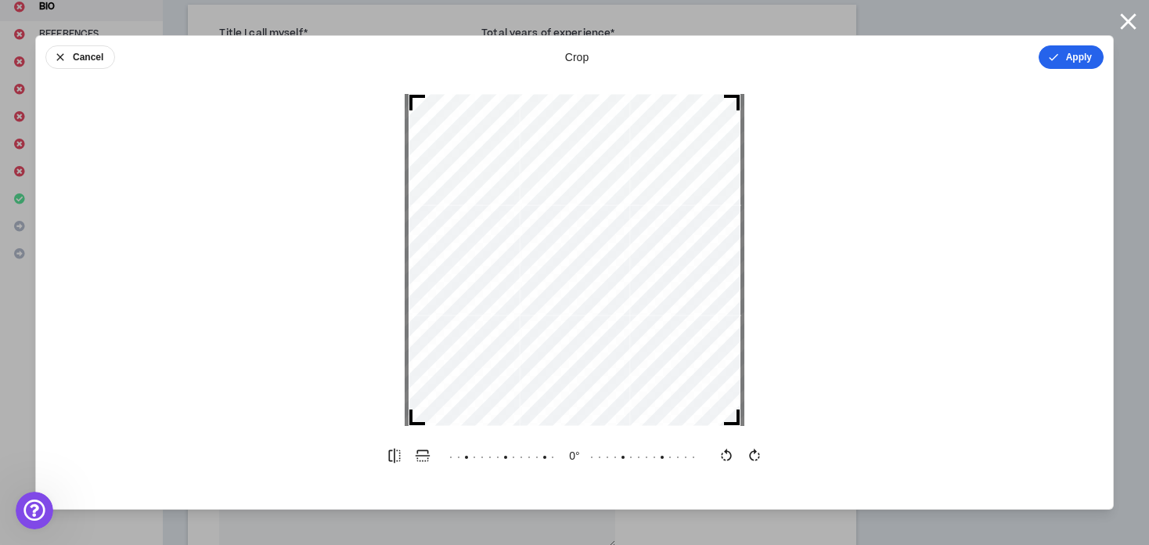
click at [1062, 60] on button "Apply" at bounding box center [1071, 56] width 65 height 23
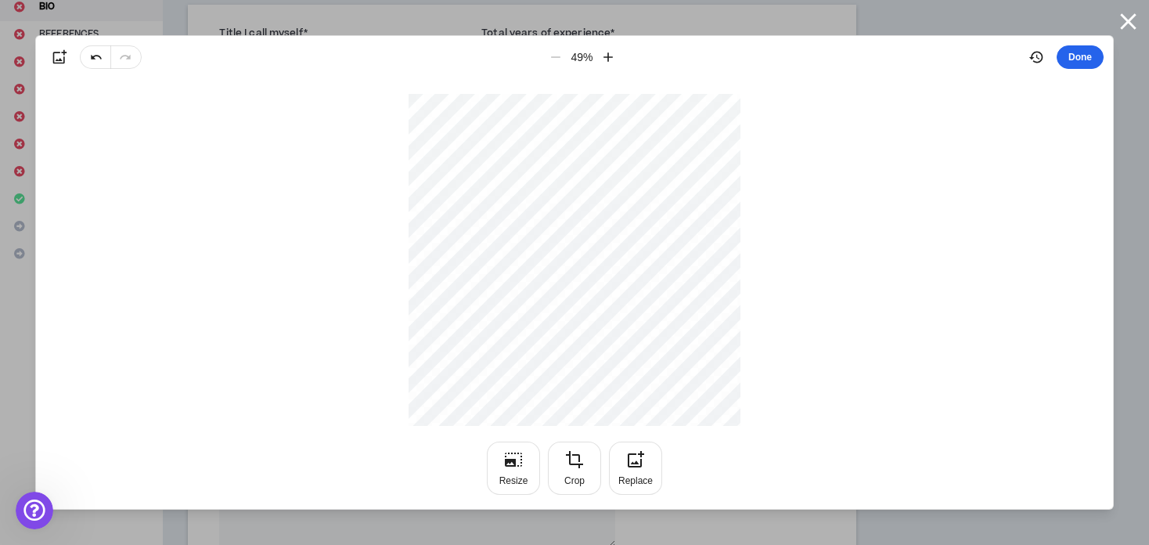
click at [1077, 61] on button "Done" at bounding box center [1080, 56] width 47 height 23
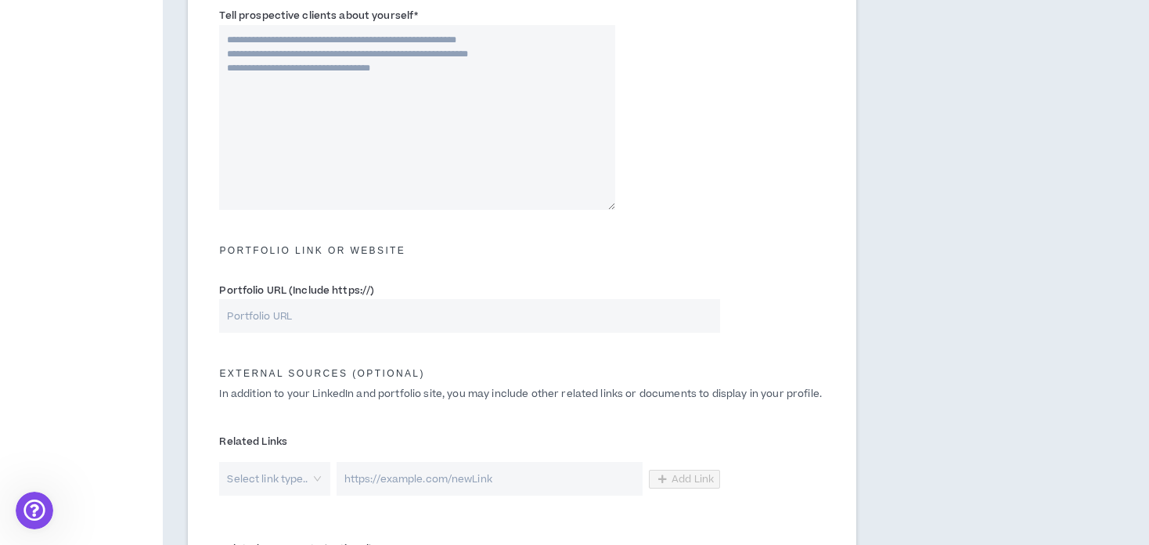
scroll to position [793, 0]
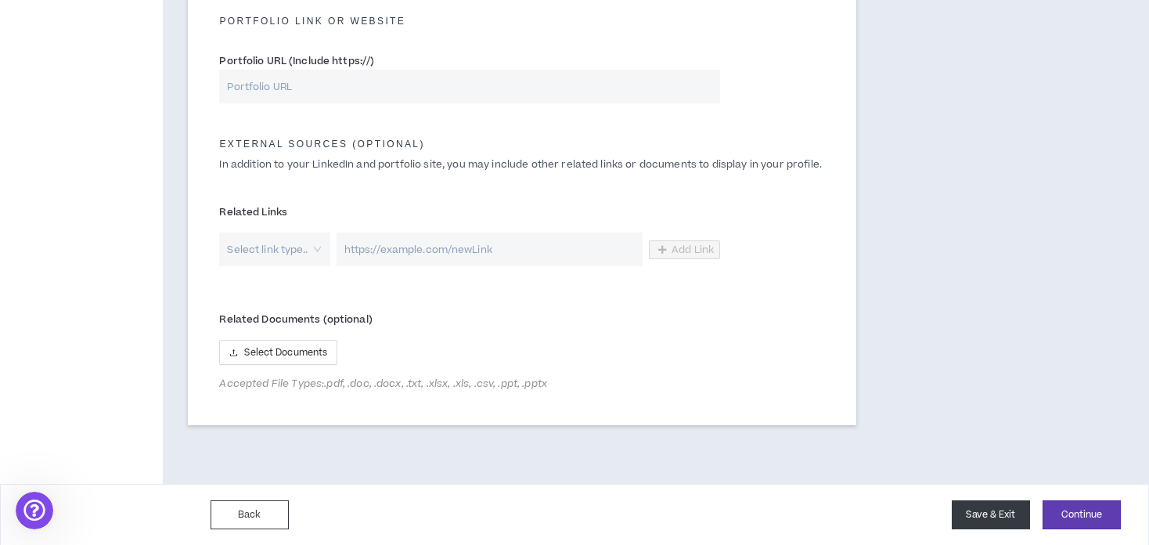
click at [979, 515] on button "Save & Exit" at bounding box center [991, 514] width 78 height 29
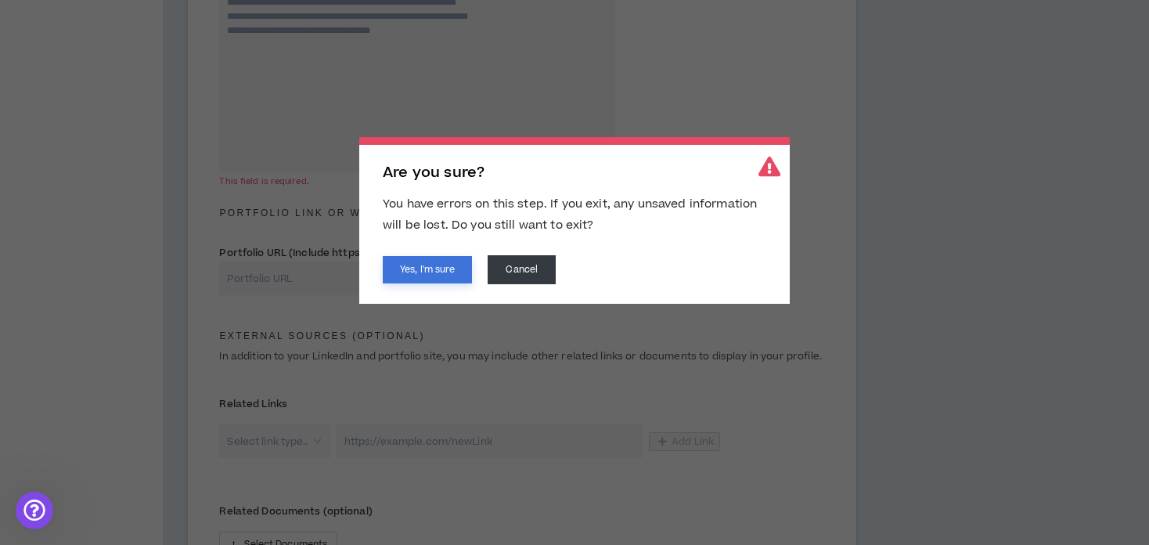
scroll to position [570, 0]
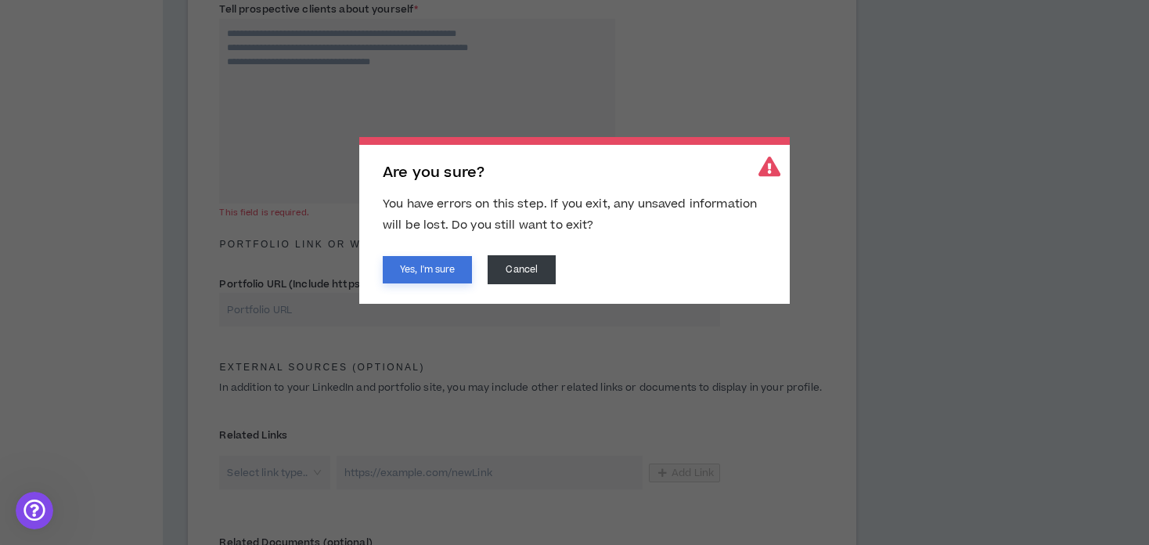
click at [447, 273] on button "Yes, I'm sure" at bounding box center [427, 269] width 89 height 27
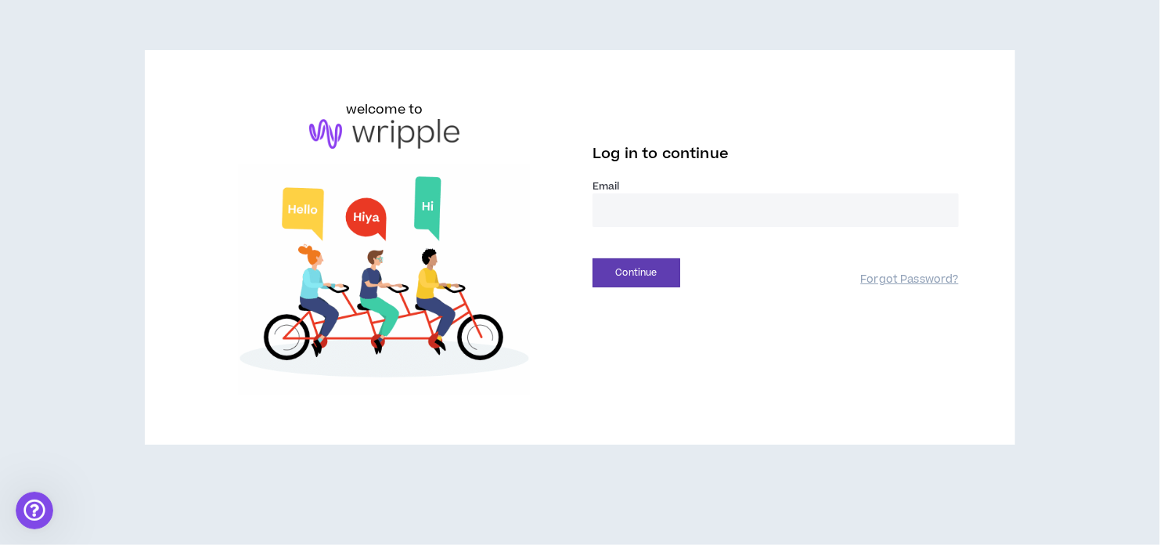
click at [663, 214] on input "email" at bounding box center [776, 210] width 366 height 34
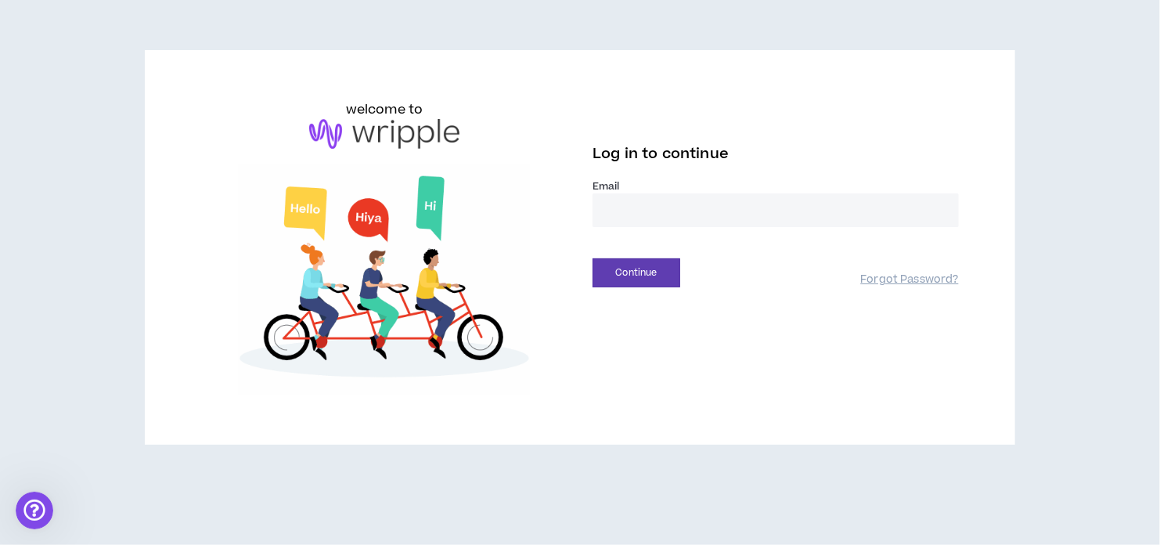
type input "**********"
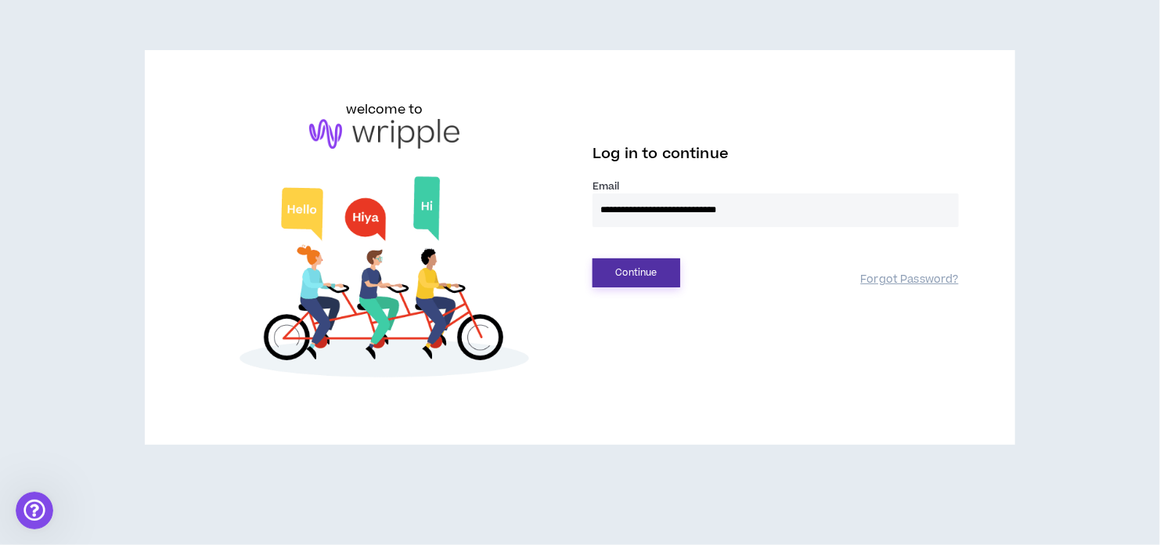
click at [646, 270] on button "Continue" at bounding box center [637, 272] width 88 height 29
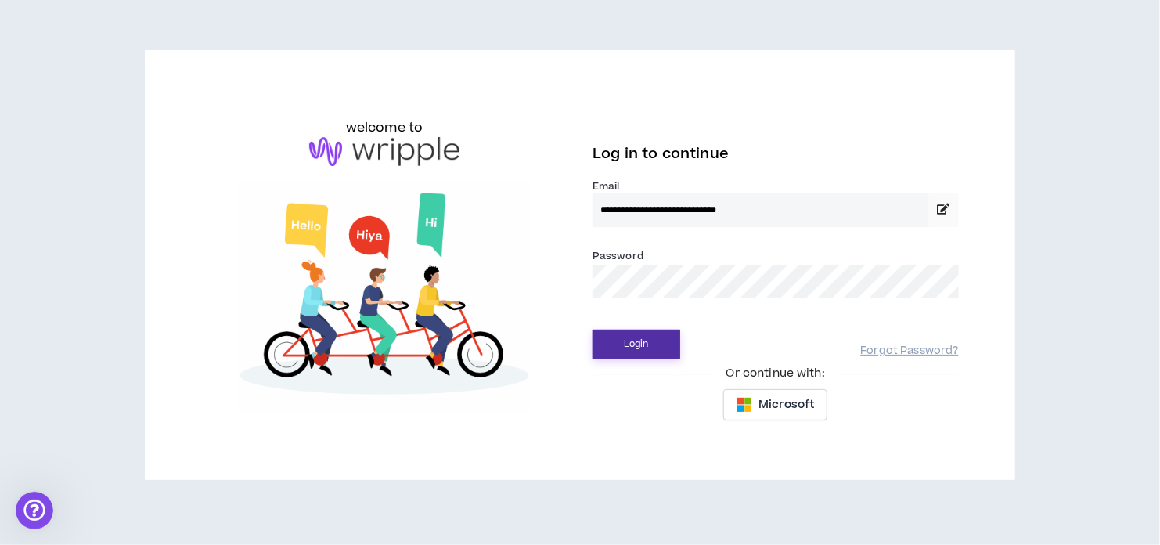
click at [637, 353] on button "Login" at bounding box center [637, 344] width 88 height 29
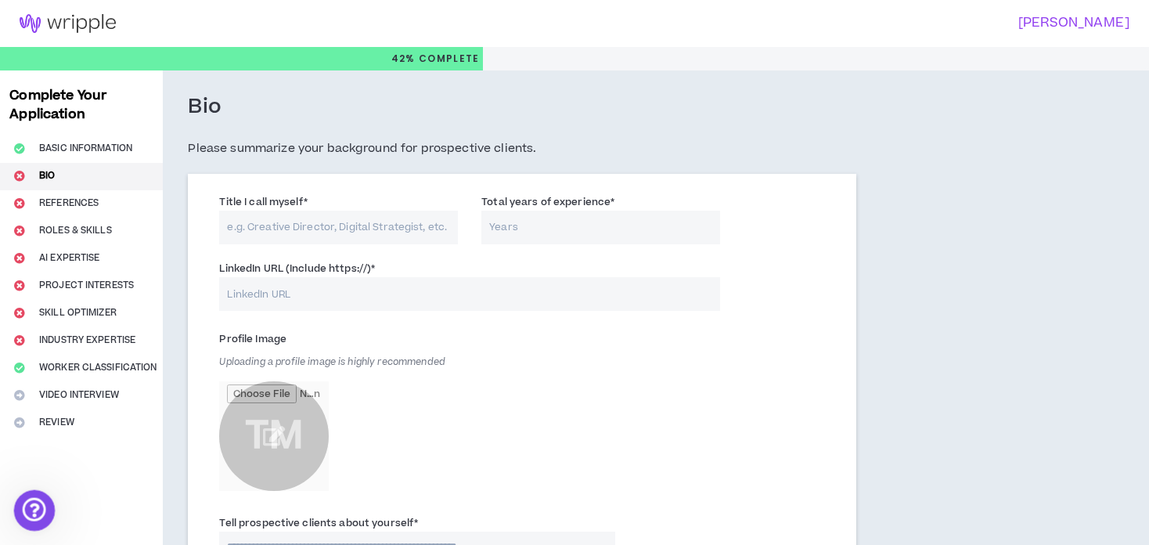
click at [35, 523] on div "Open Intercom Messenger" at bounding box center [32, 508] width 52 height 52
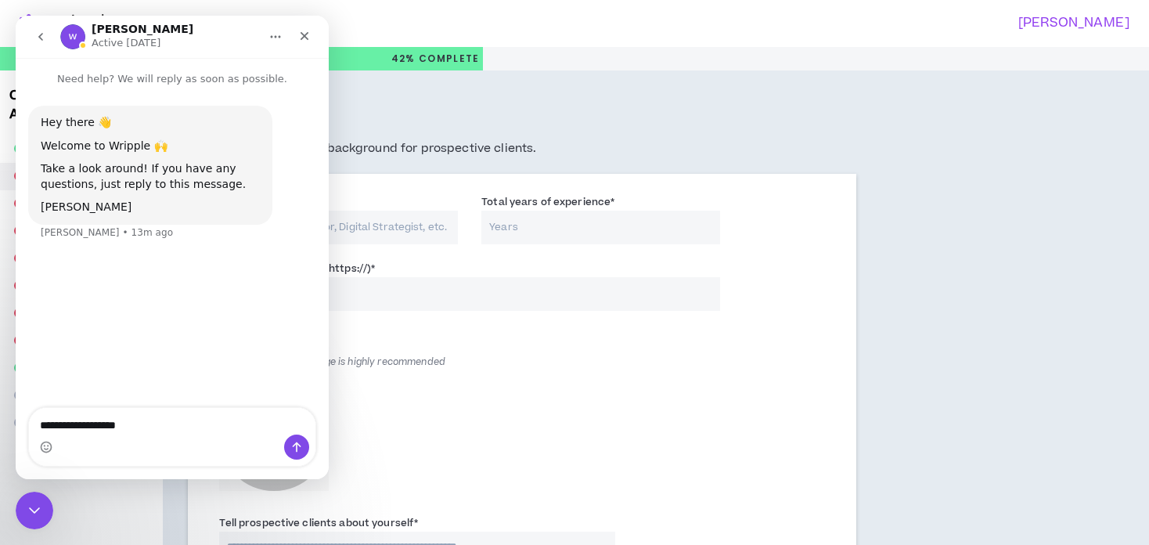
type textarea "**********"
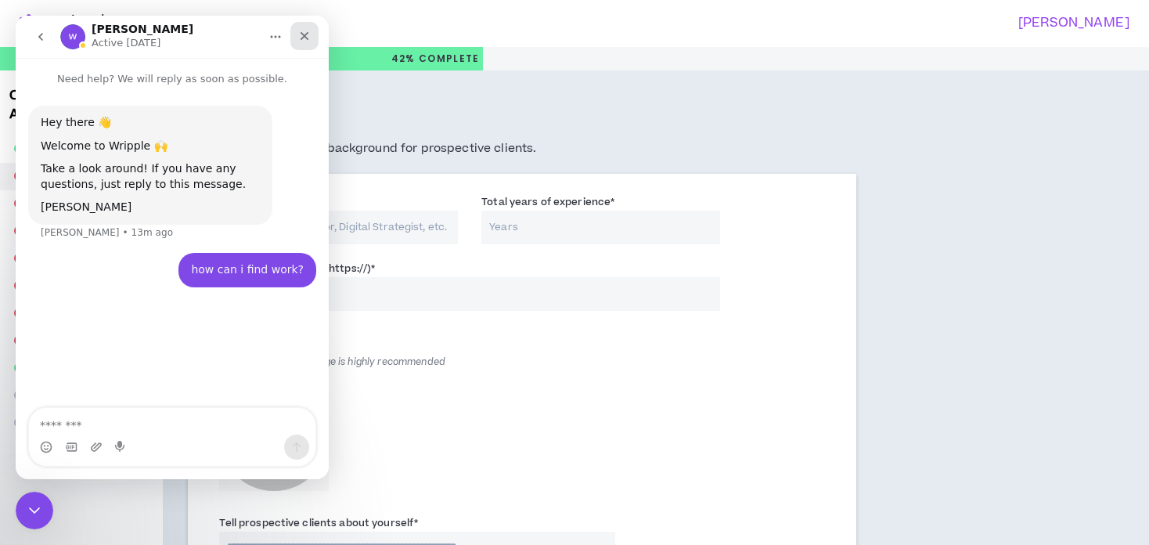
click at [305, 35] on icon "Close" at bounding box center [305, 36] width 9 height 9
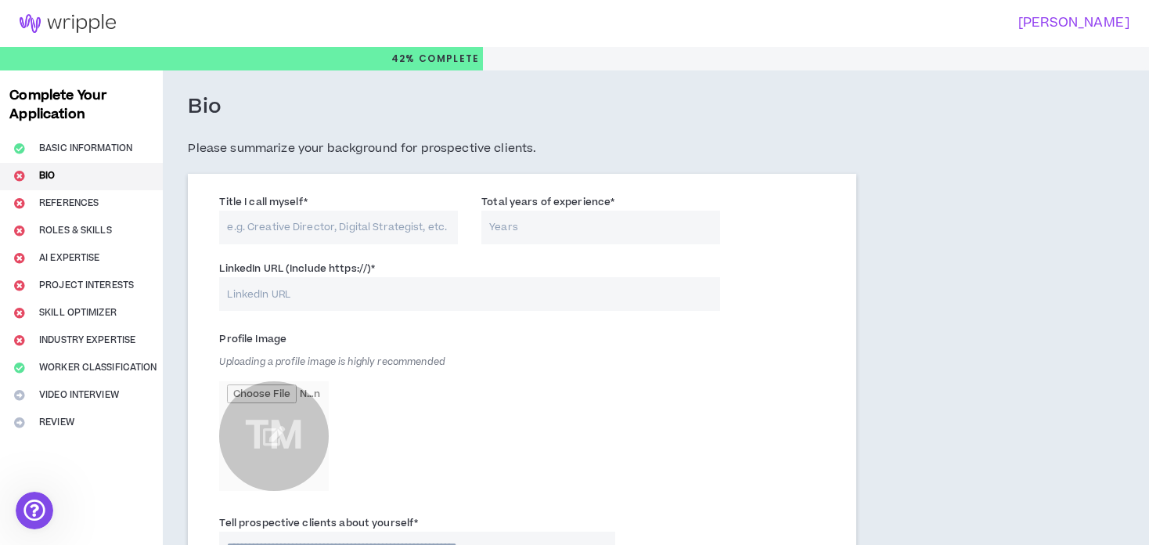
click at [63, 26] on img at bounding box center [67, 23] width 135 height 19
click at [103, 25] on img at bounding box center [67, 23] width 135 height 19
click at [34, 523] on div "Open Intercom Messenger" at bounding box center [32, 508] width 52 height 52
